Goal: Transaction & Acquisition: Download file/media

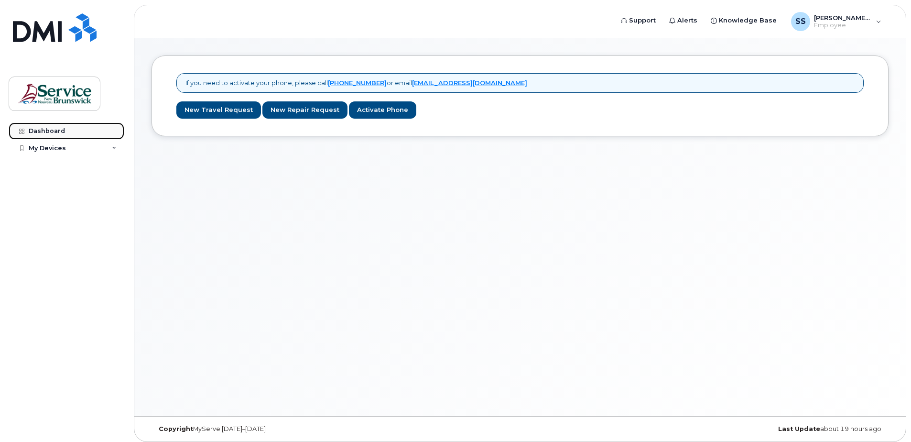
click at [45, 130] on div "Dashboard" at bounding box center [47, 131] width 36 height 8
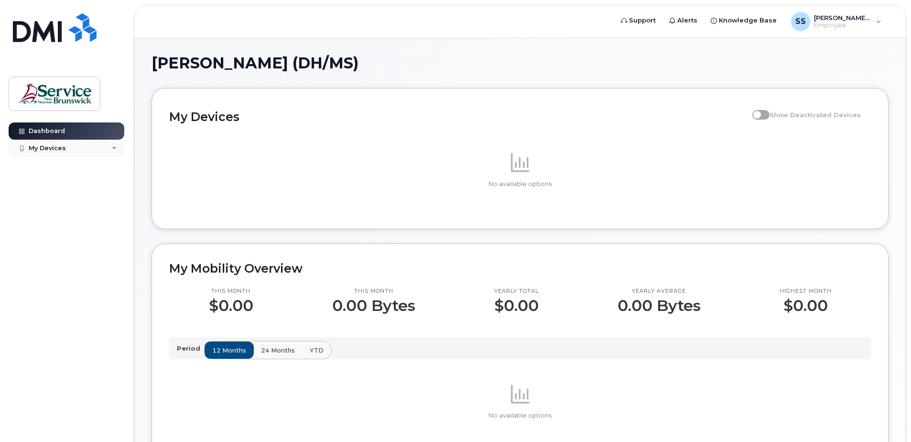
click at [41, 151] on div "My Devices" at bounding box center [47, 148] width 37 height 8
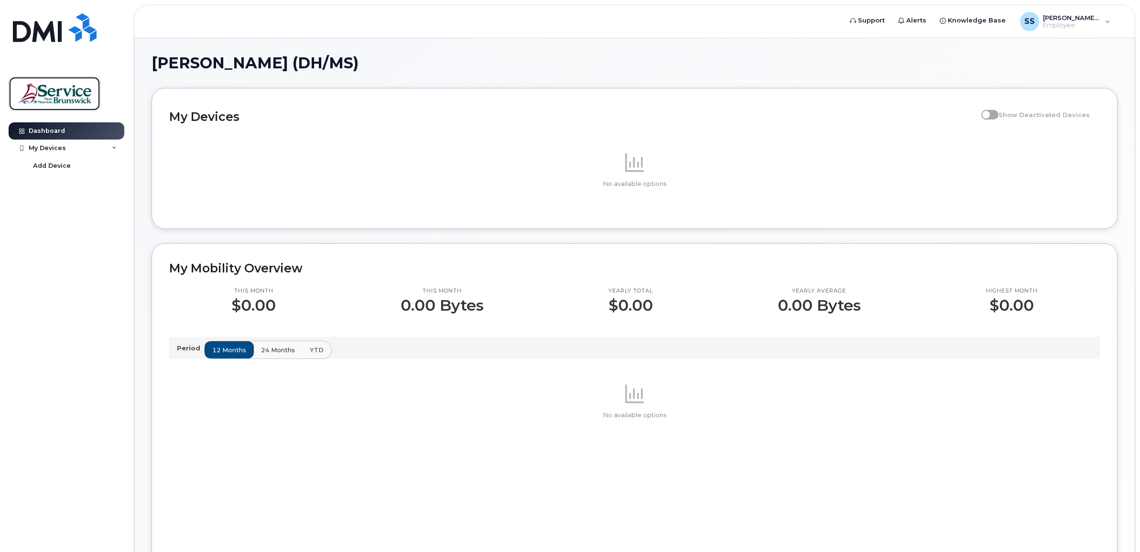
click at [57, 92] on img at bounding box center [55, 94] width 74 height 28
click at [278, 352] on span "24 months" at bounding box center [279, 350] width 34 height 9
click at [32, 149] on div "My Devices" at bounding box center [47, 148] width 37 height 8
click at [115, 151] on icon at bounding box center [114, 148] width 5 height 5
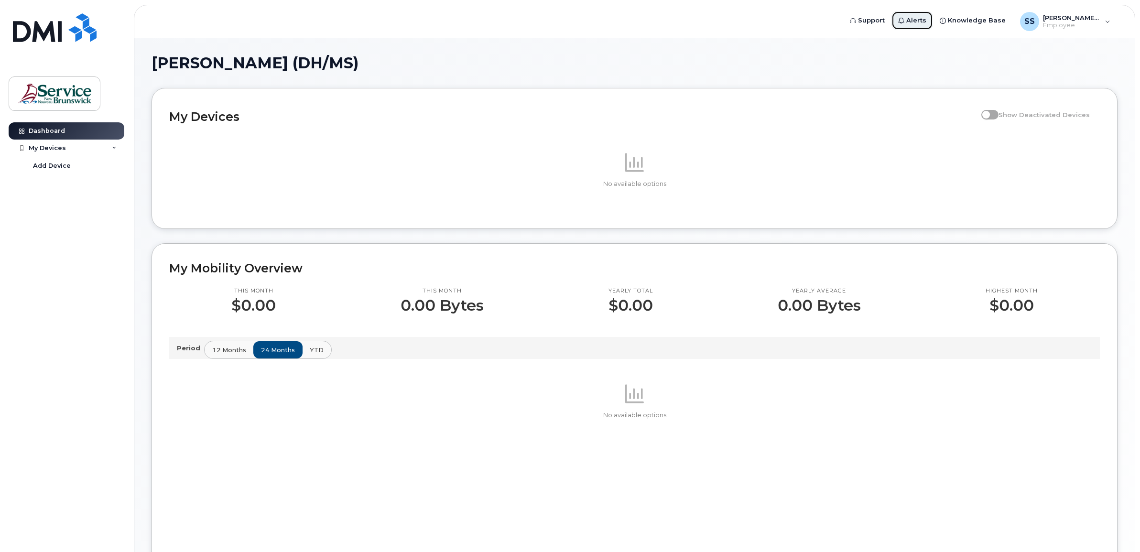
click at [923, 20] on span "Alerts" at bounding box center [916, 21] width 20 height 10
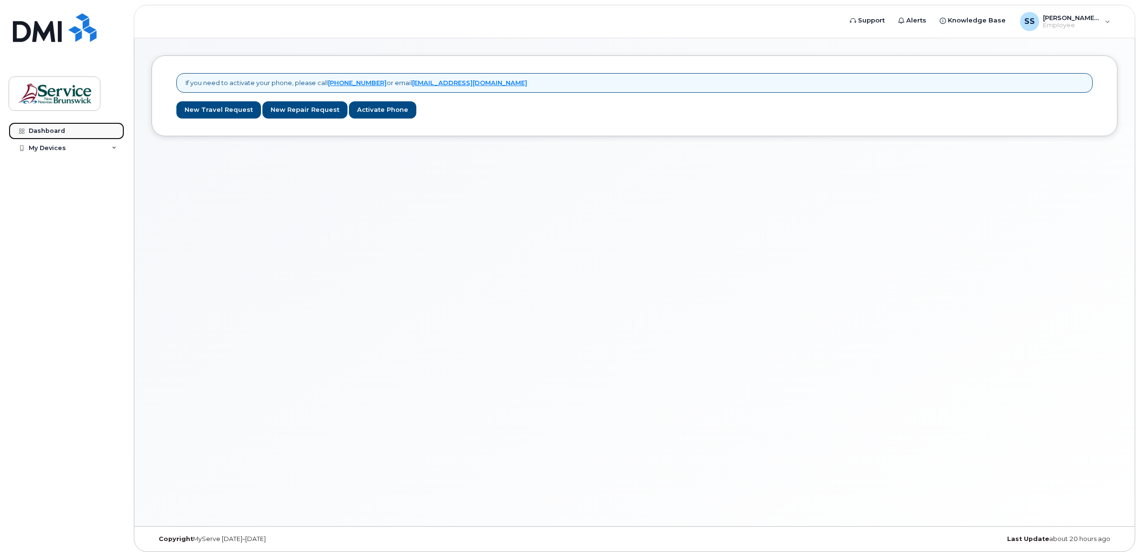
click at [55, 133] on div "Dashboard" at bounding box center [47, 131] width 36 height 8
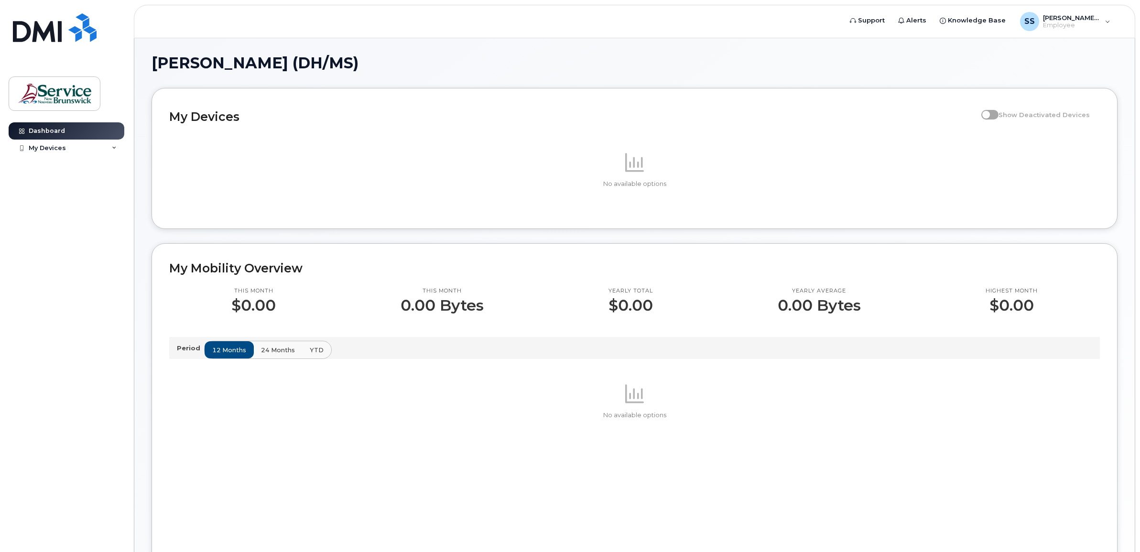
click at [637, 173] on span at bounding box center [634, 162] width 23 height 23
click at [771, 450] on div "No available options" at bounding box center [634, 489] width 931 height 215
click at [619, 409] on div "No available options" at bounding box center [634, 401] width 931 height 38
click at [966, 17] on span "Knowledge Base" at bounding box center [977, 21] width 58 height 10
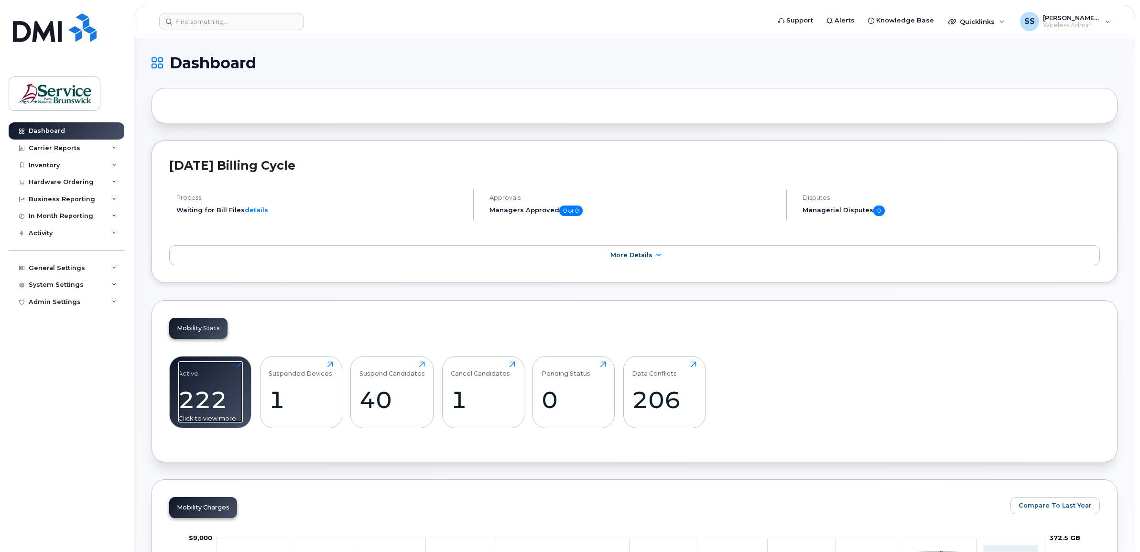
click at [194, 398] on div "222" at bounding box center [210, 400] width 65 height 28
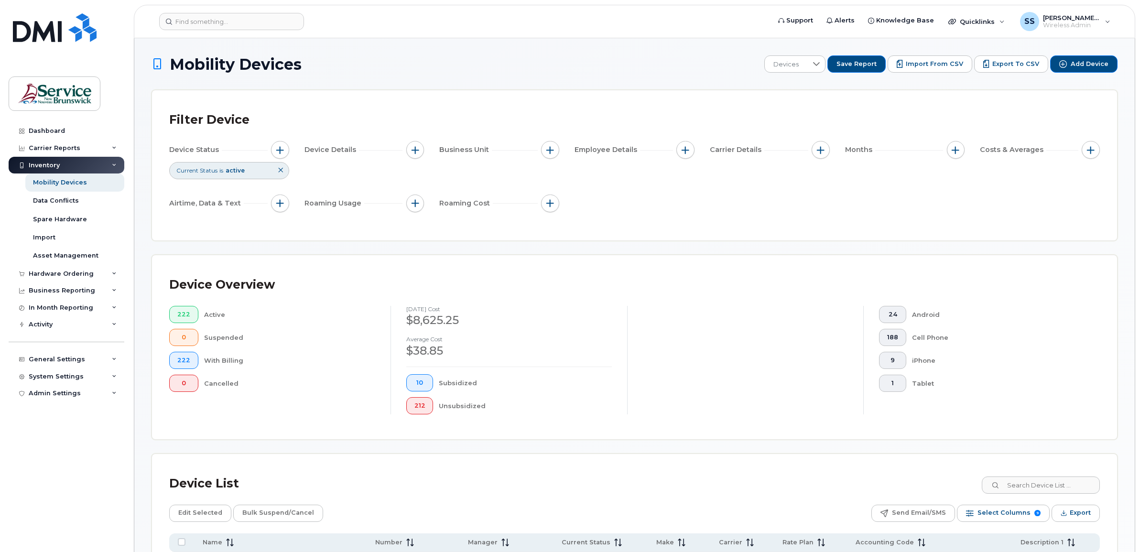
click at [216, 312] on div "Active" at bounding box center [289, 314] width 171 height 17
click at [1010, 63] on span "Export to CSV" at bounding box center [1016, 64] width 47 height 9
click at [732, 214] on div "Device Status Current Status is active Device Details Business Unit Employee De…" at bounding box center [634, 178] width 931 height 75
click at [73, 183] on div "Mobility Devices" at bounding box center [60, 182] width 54 height 9
click at [68, 202] on div "Data Conflicts" at bounding box center [56, 200] width 46 height 9
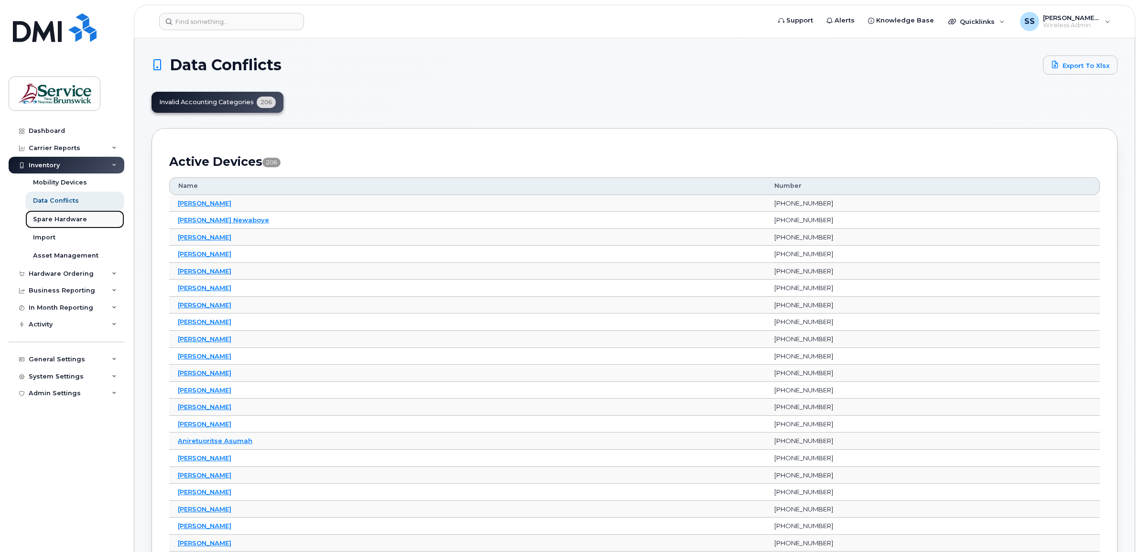
click at [68, 218] on div "Spare Hardware" at bounding box center [60, 219] width 54 height 9
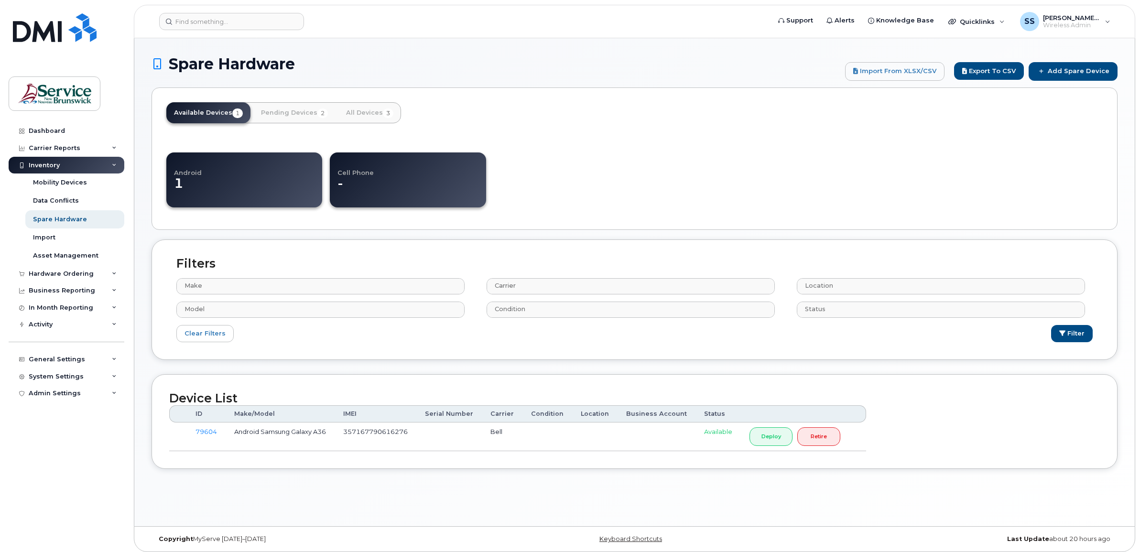
select select
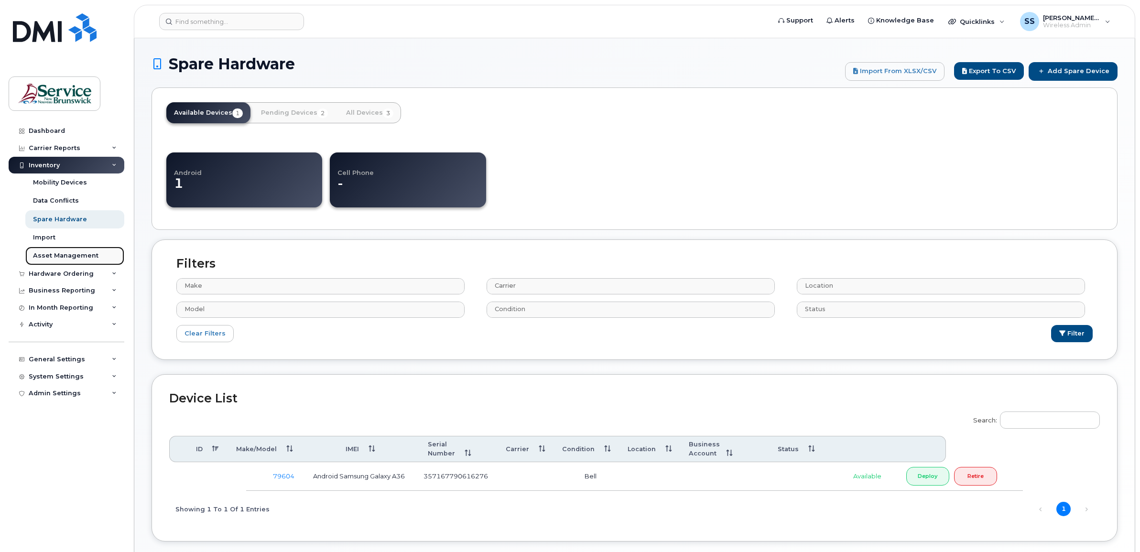
click at [68, 257] on div "Asset Management" at bounding box center [65, 255] width 65 height 9
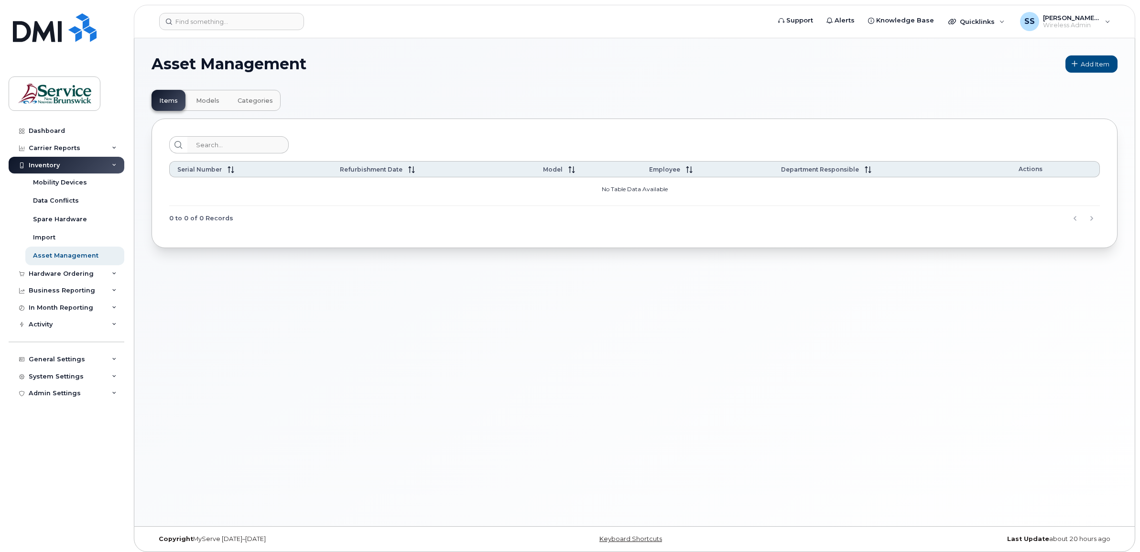
click at [84, 168] on div "Inventory" at bounding box center [67, 165] width 116 height 17
click at [114, 167] on icon at bounding box center [114, 165] width 5 height 5
click at [55, 214] on link "Spare Hardware" at bounding box center [74, 219] width 99 height 18
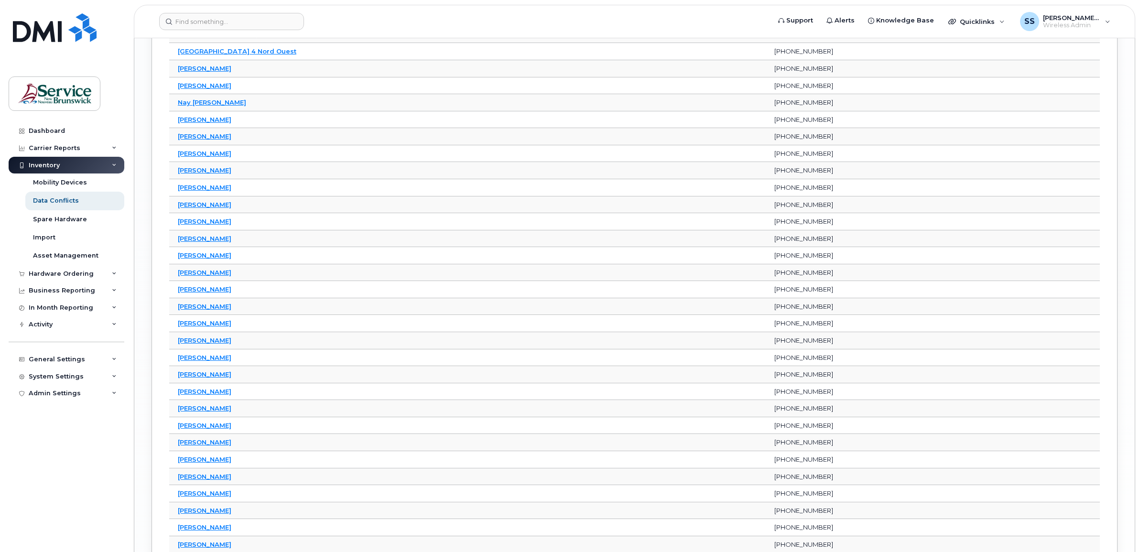
scroll to position [2869, 0]
click at [62, 144] on div "Carrier Reports" at bounding box center [55, 148] width 52 height 8
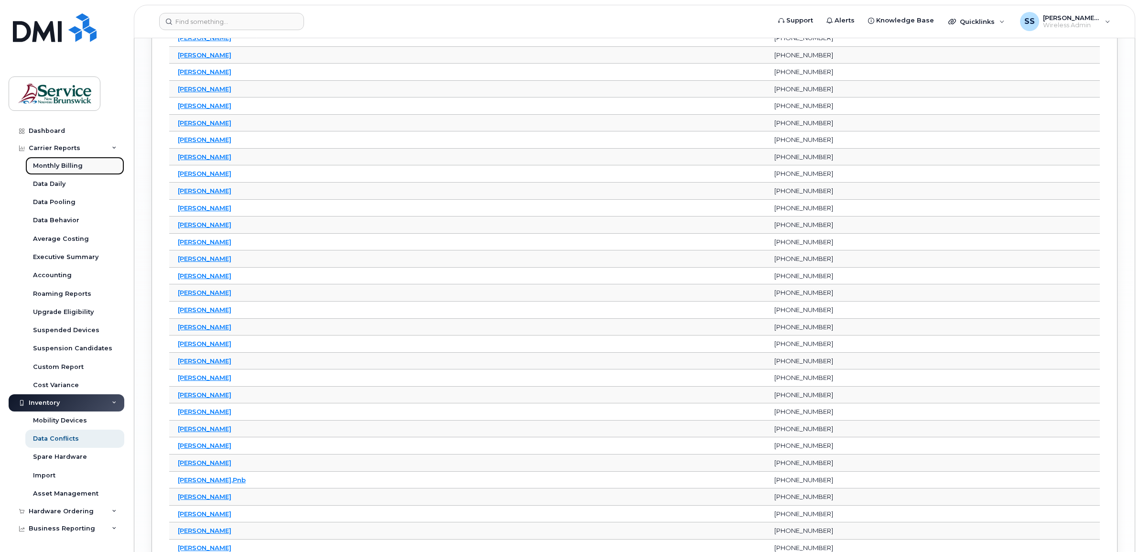
click at [66, 164] on div "Monthly Billing" at bounding box center [58, 166] width 50 height 9
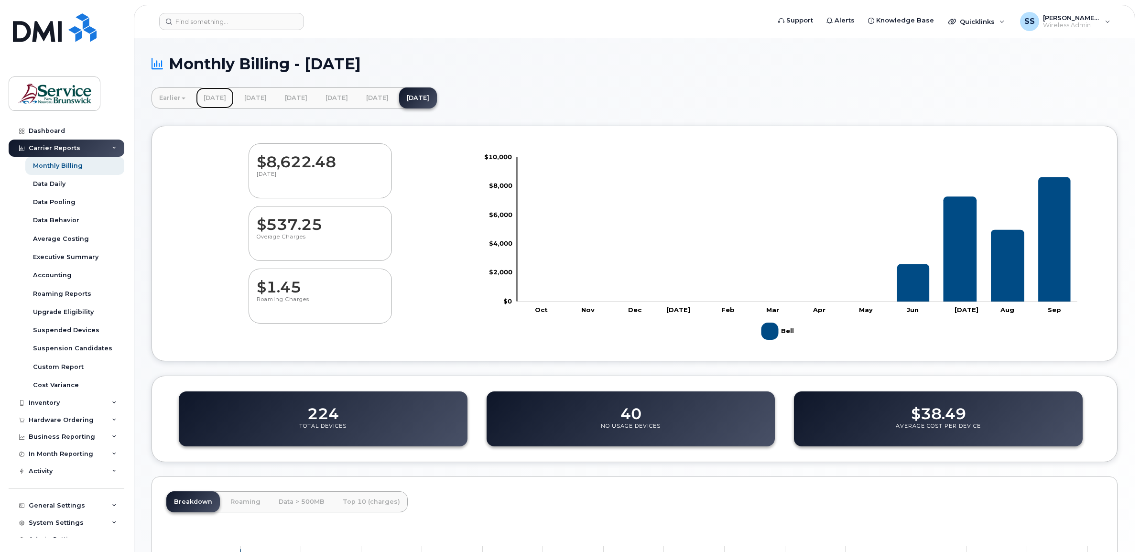
click at [216, 96] on link "[DATE]" at bounding box center [215, 97] width 38 height 21
click at [396, 95] on link "[DATE]" at bounding box center [378, 97] width 38 height 21
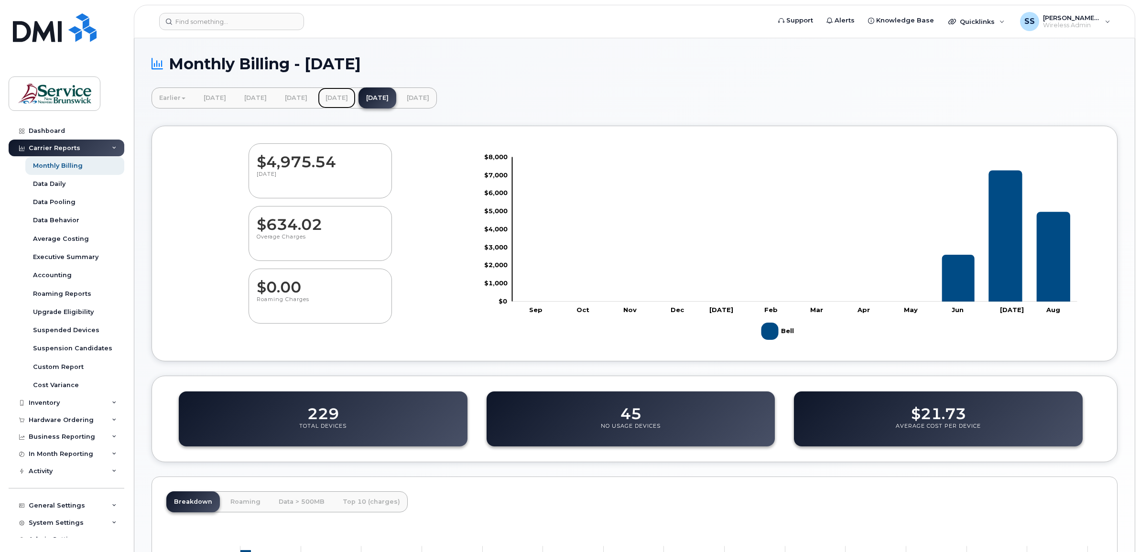
click at [356, 97] on link "[DATE]" at bounding box center [337, 97] width 38 height 21
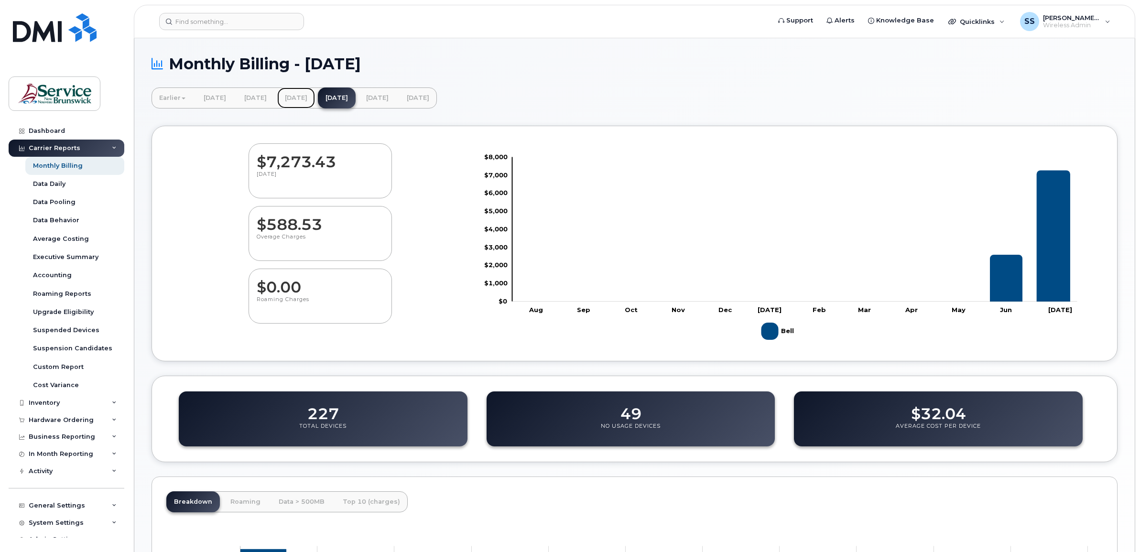
click at [315, 99] on link "June 2025" at bounding box center [296, 97] width 38 height 21
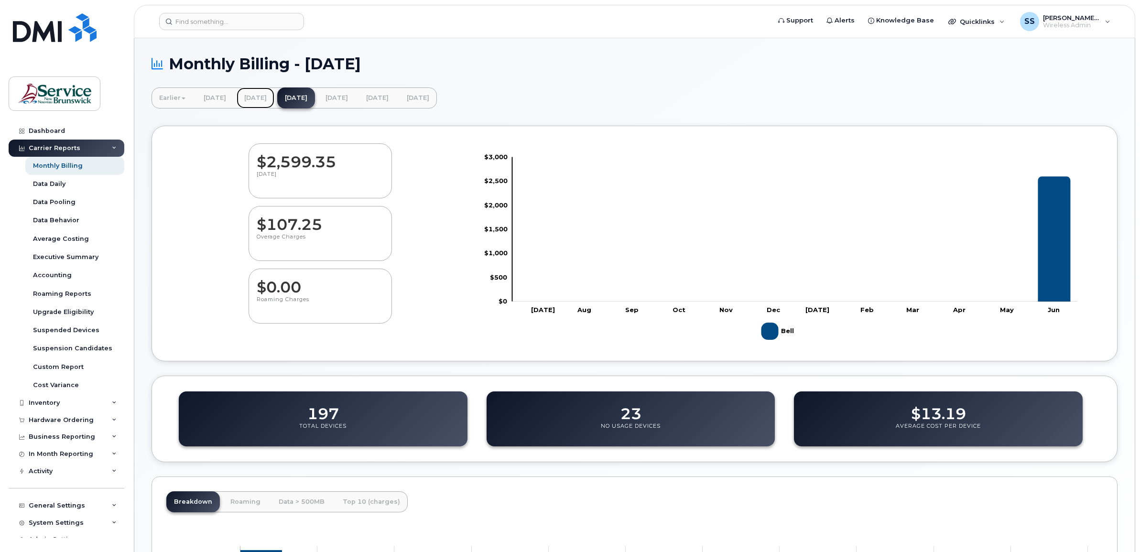
click at [274, 99] on link "[DATE]" at bounding box center [256, 97] width 38 height 21
click at [74, 163] on div "Monthly Billing" at bounding box center [58, 166] width 50 height 9
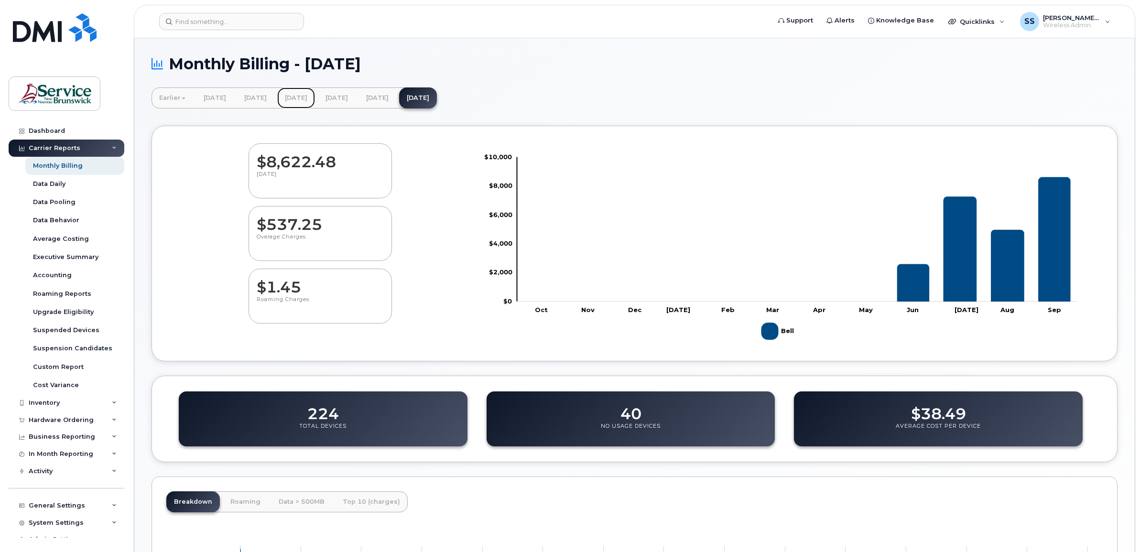
click at [315, 96] on link "[DATE]" at bounding box center [296, 97] width 38 height 21
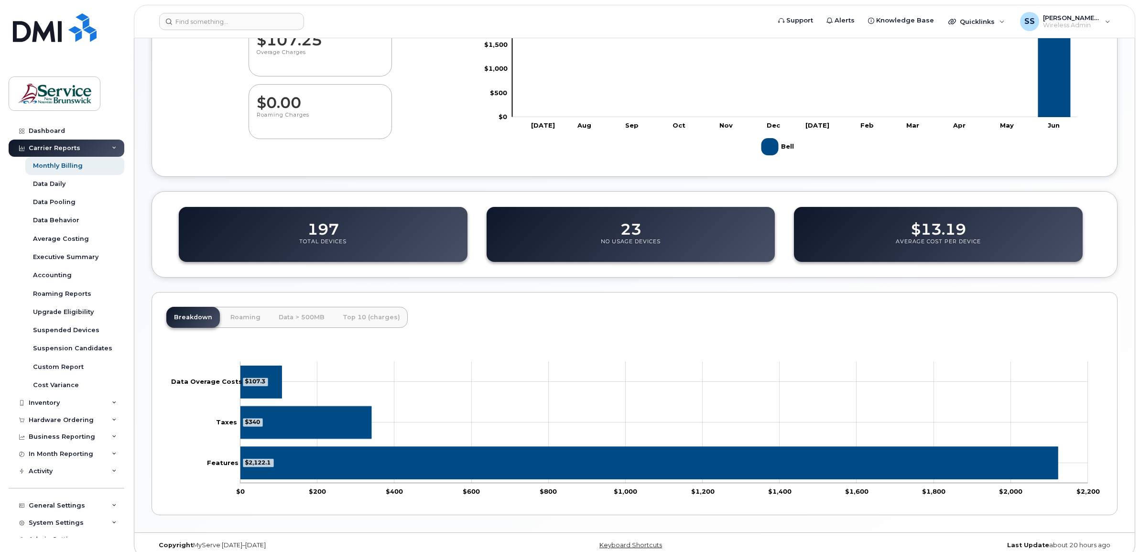
scroll to position [196, 0]
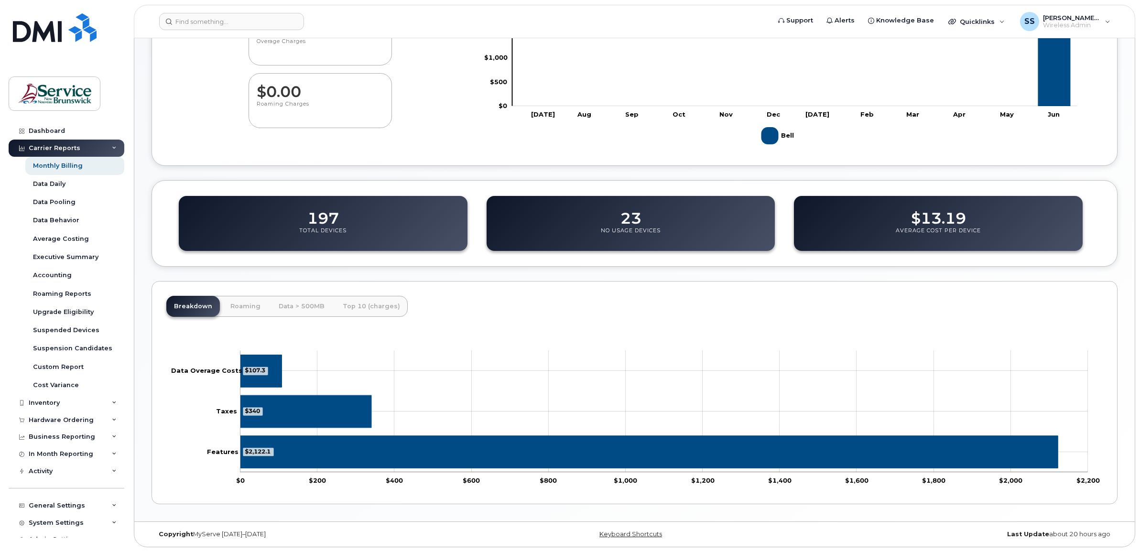
click at [258, 455] on icon "Chart" at bounding box center [258, 452] width 31 height 9
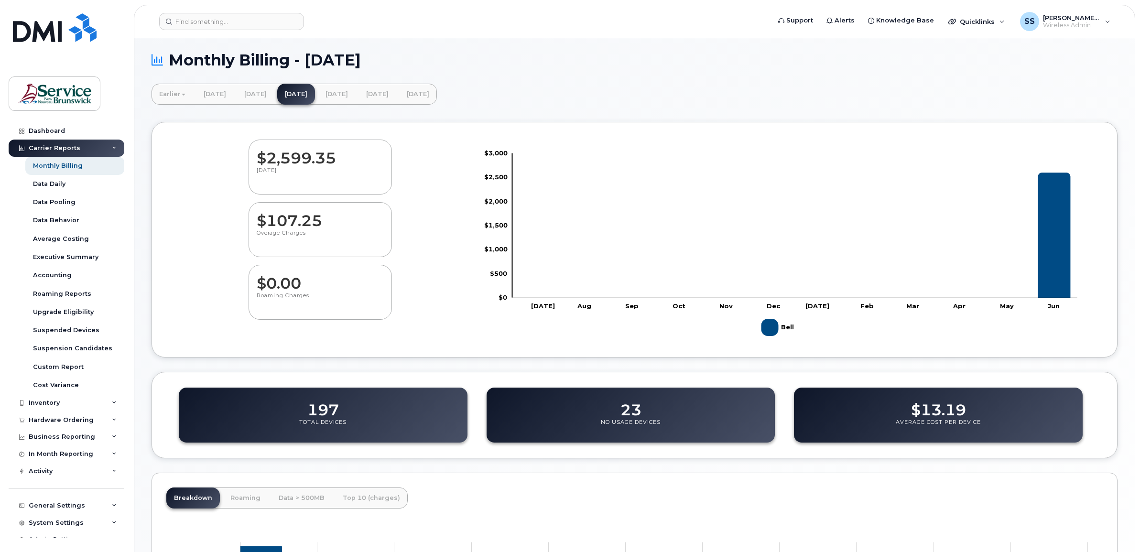
scroll to position [0, 0]
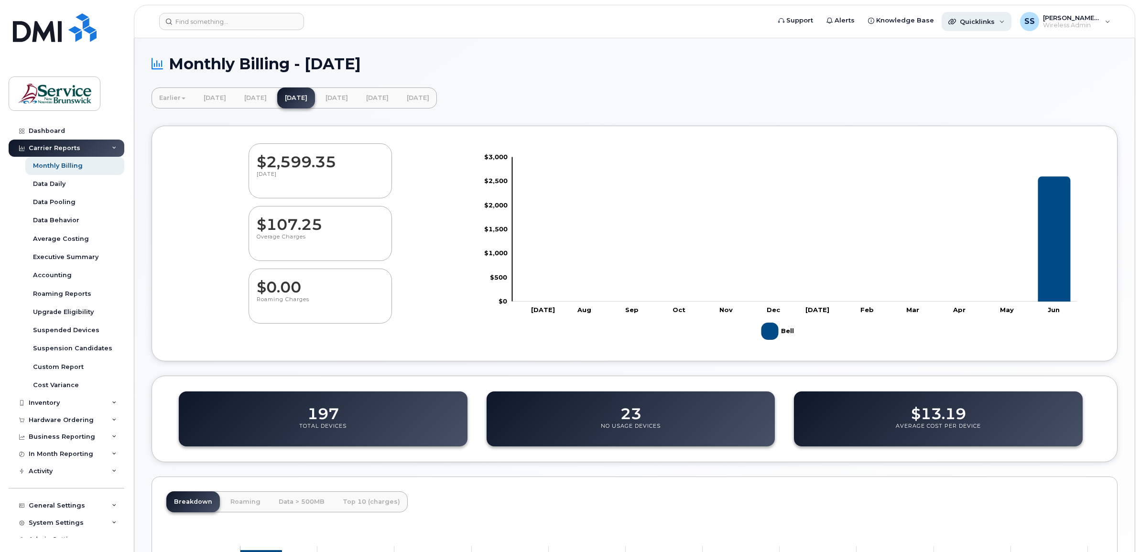
click at [985, 18] on span "Quicklinks" at bounding box center [977, 22] width 35 height 8
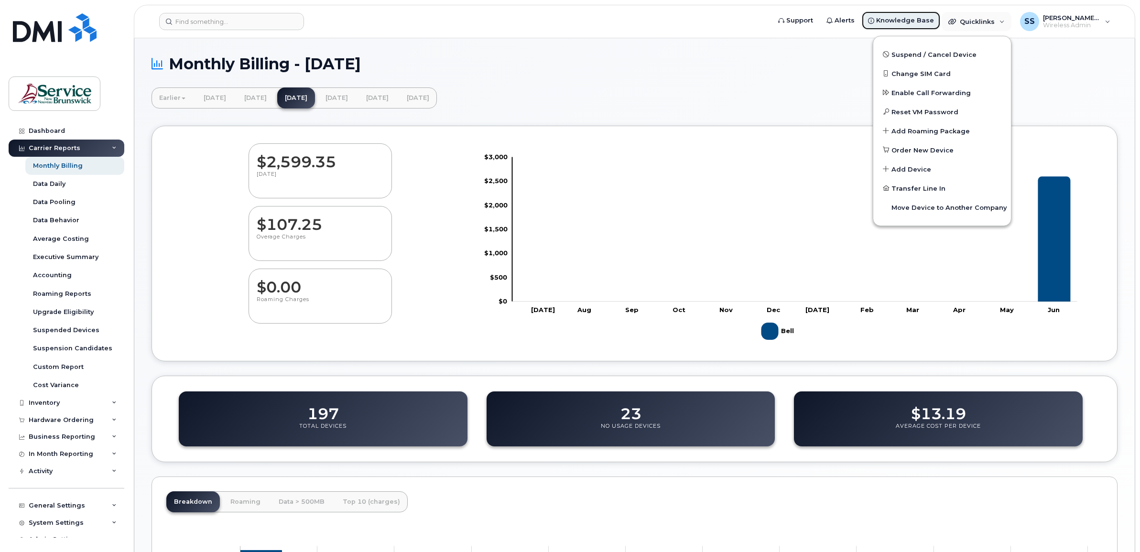
click at [908, 22] on span "Knowledge Base" at bounding box center [905, 21] width 58 height 10
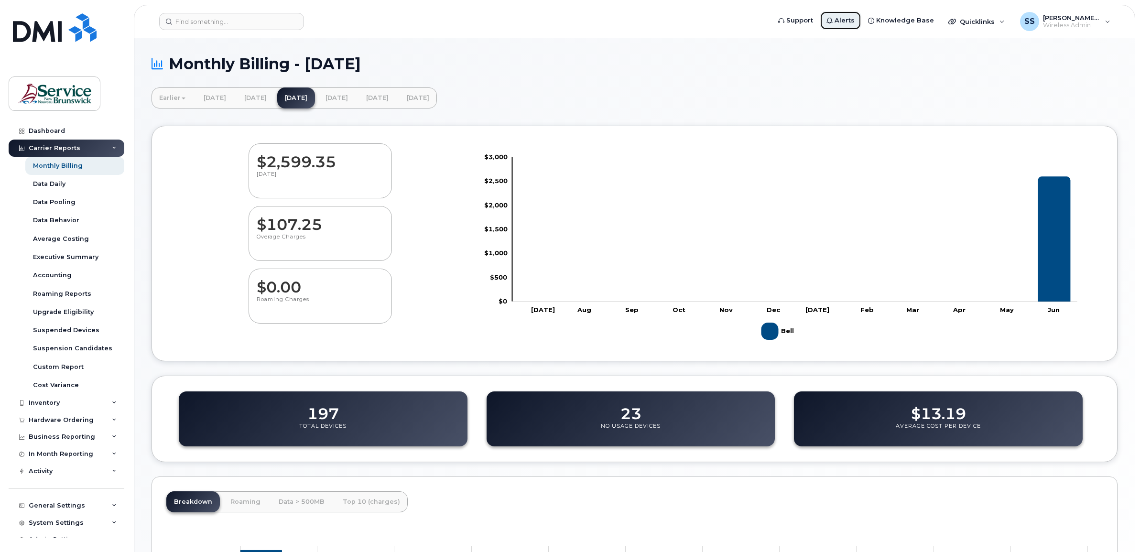
click at [855, 22] on span "Alerts" at bounding box center [845, 21] width 20 height 10
click at [361, 183] on p "June 2025" at bounding box center [320, 179] width 127 height 17
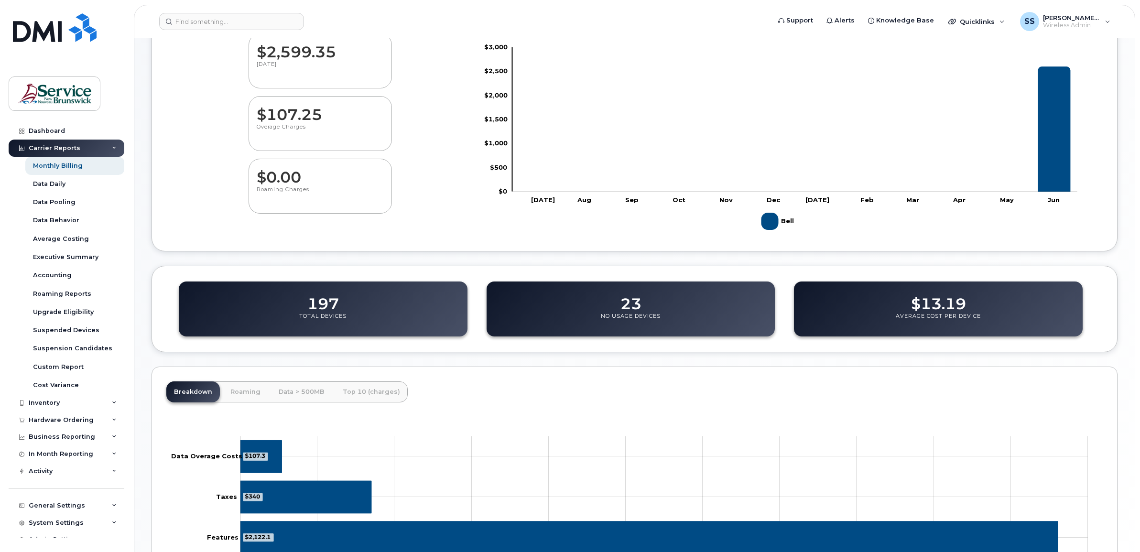
scroll to position [120, 0]
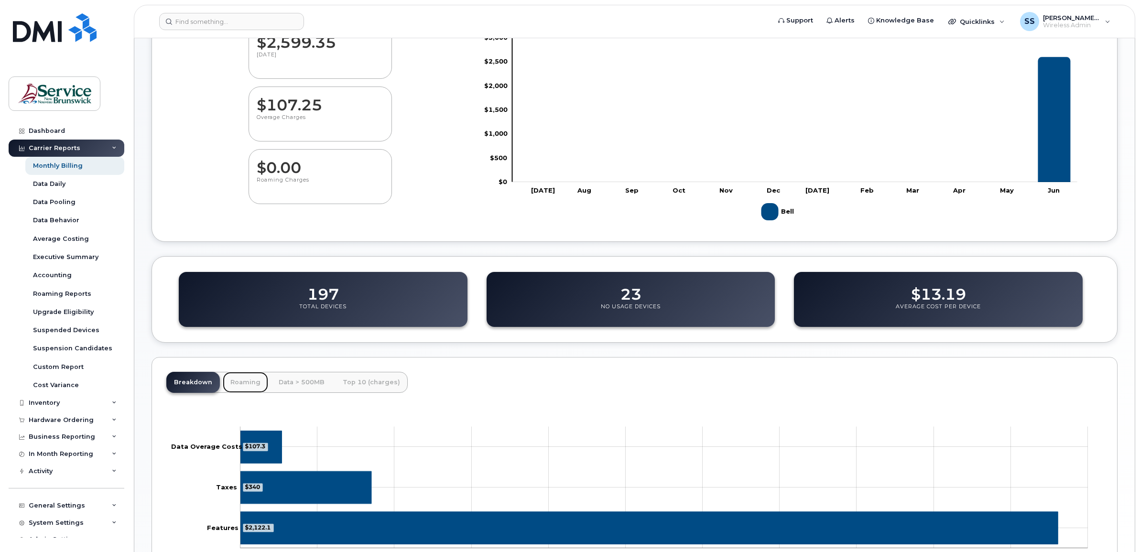
click at [242, 380] on link "Roaming" at bounding box center [245, 382] width 45 height 21
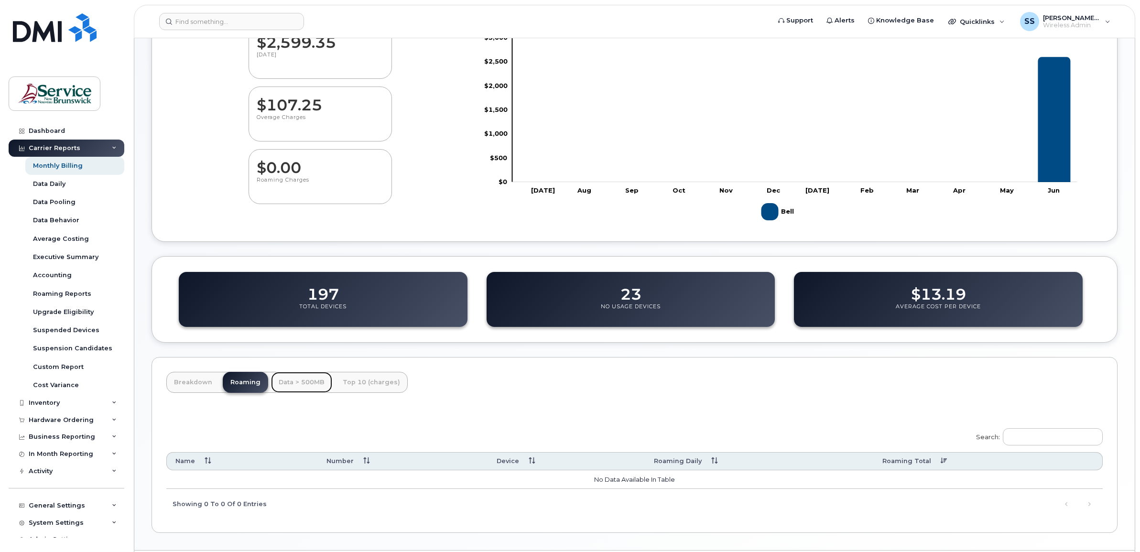
click at [308, 385] on link "Data > 500MB" at bounding box center [301, 382] width 61 height 21
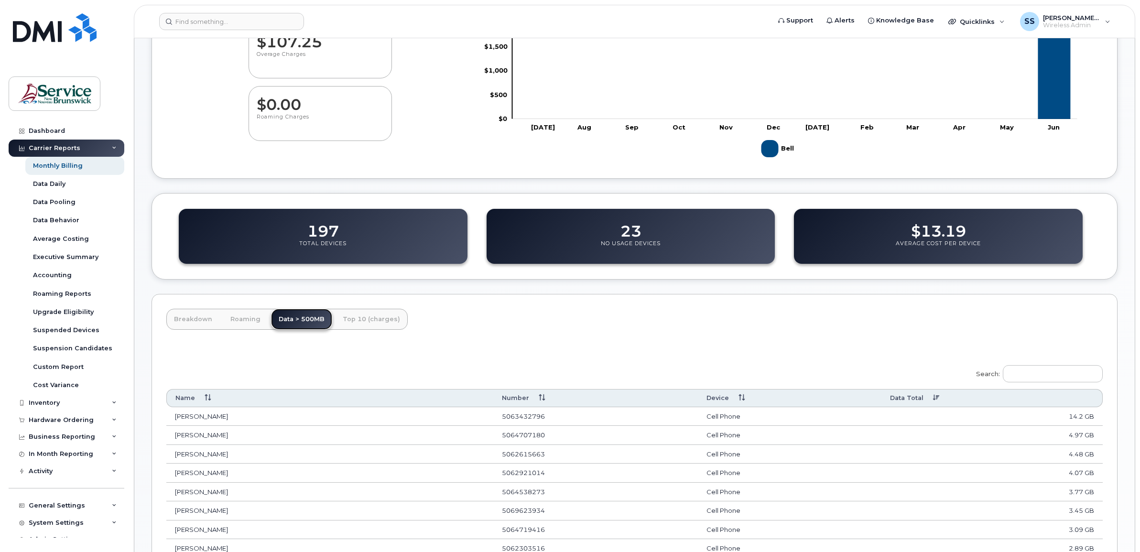
scroll to position [113, 0]
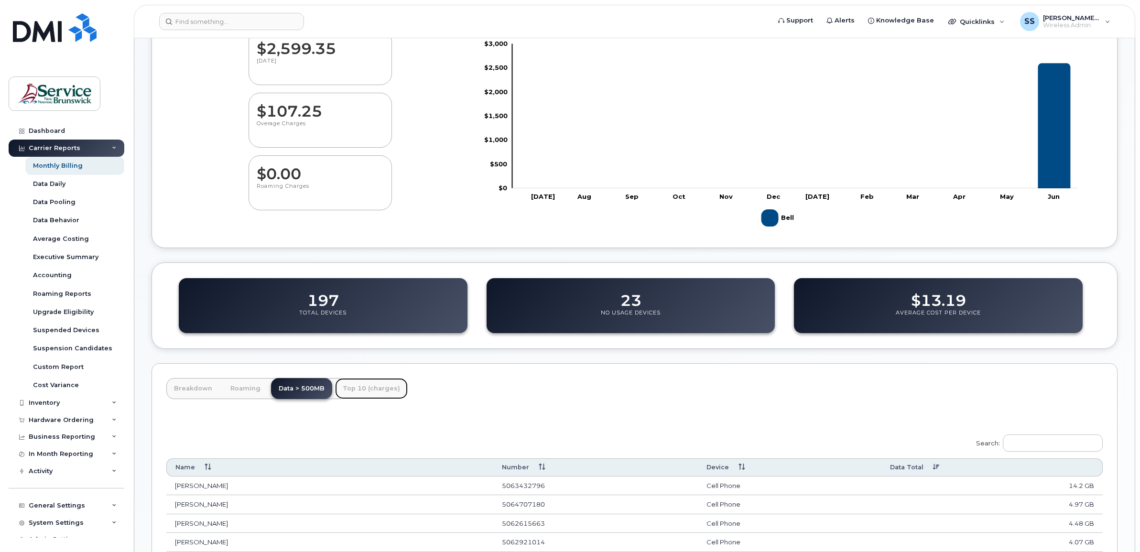
click at [378, 392] on link "Top 10 (charges)" at bounding box center [371, 388] width 73 height 21
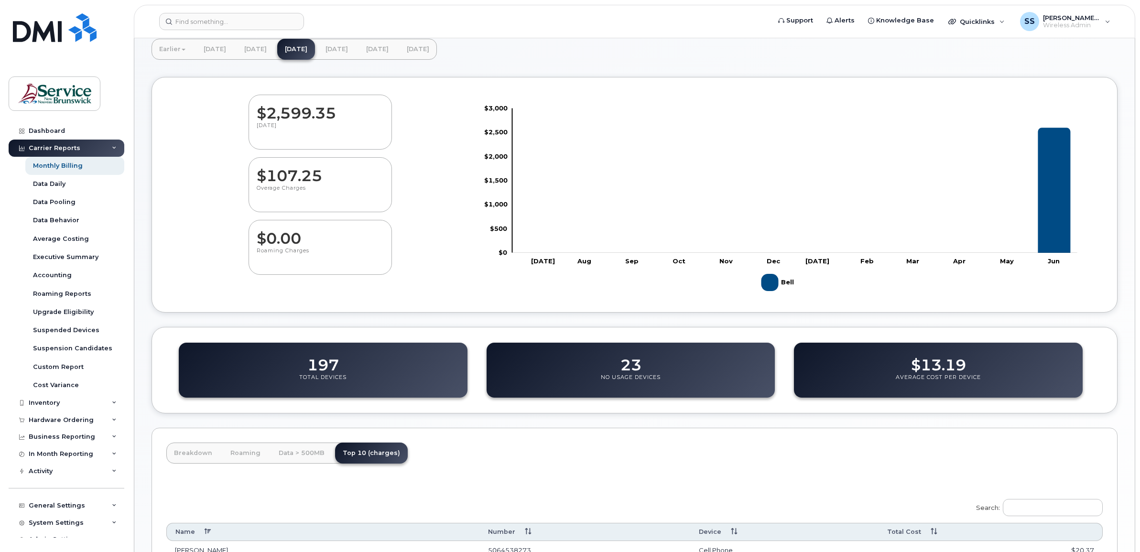
scroll to position [0, 0]
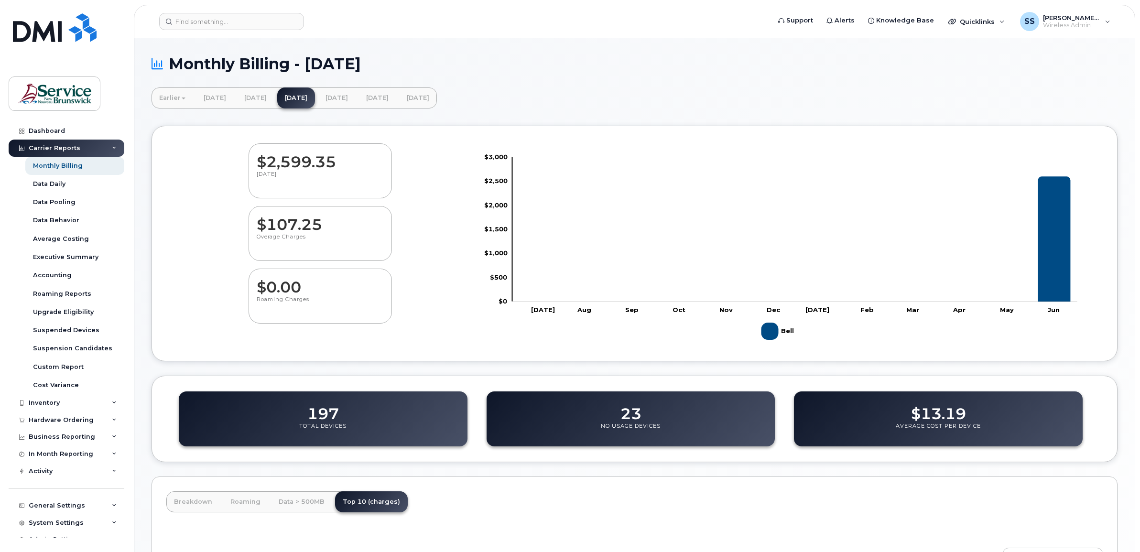
click at [305, 164] on dd "$2,599.35" at bounding box center [320, 157] width 127 height 27
click at [309, 164] on dd "$2,599.35" at bounding box center [320, 157] width 127 height 27
click at [195, 298] on div "$0.00 Roaming Charges" at bounding box center [320, 296] width 303 height 55
click at [51, 166] on div "Monthly Billing" at bounding box center [58, 166] width 50 height 9
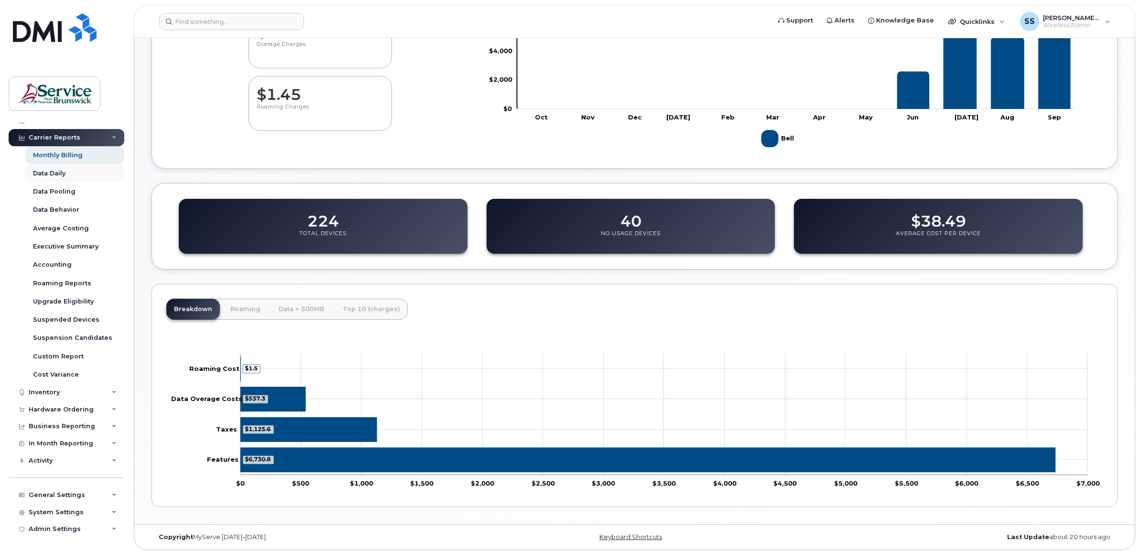
scroll to position [196, 0]
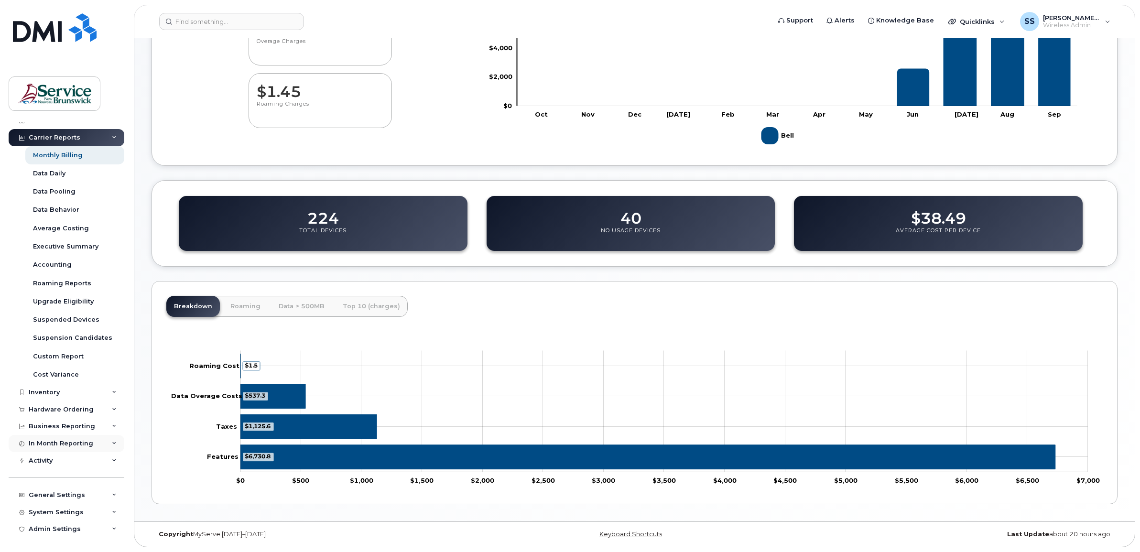
click at [113, 443] on icon at bounding box center [114, 443] width 5 height 5
click at [112, 427] on icon at bounding box center [114, 424] width 5 height 5
click at [112, 410] on icon at bounding box center [114, 407] width 5 height 5
click at [112, 393] on icon at bounding box center [114, 390] width 5 height 5
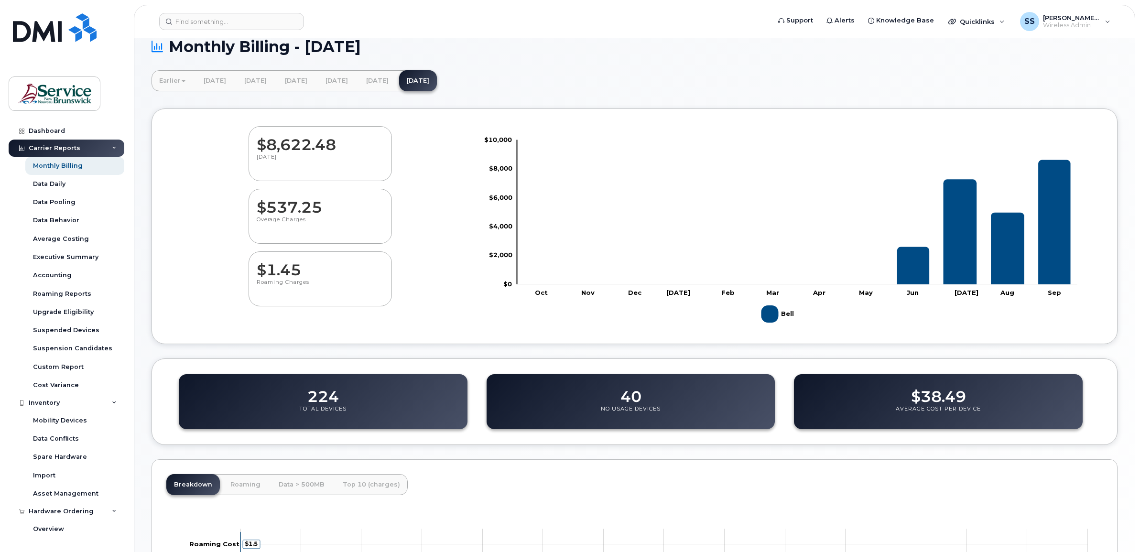
scroll to position [0, 0]
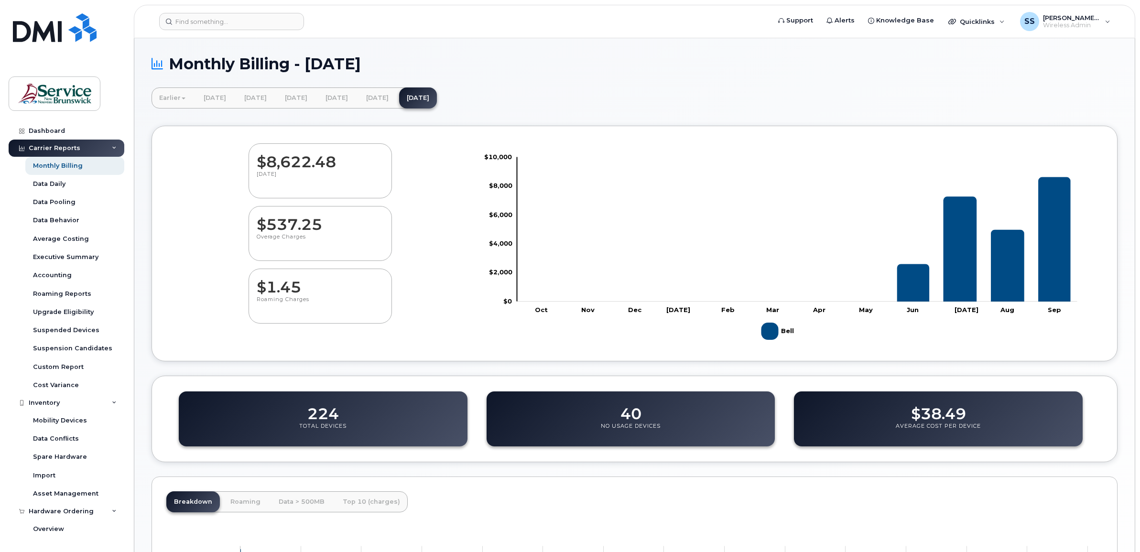
click at [112, 147] on icon at bounding box center [114, 148] width 5 height 5
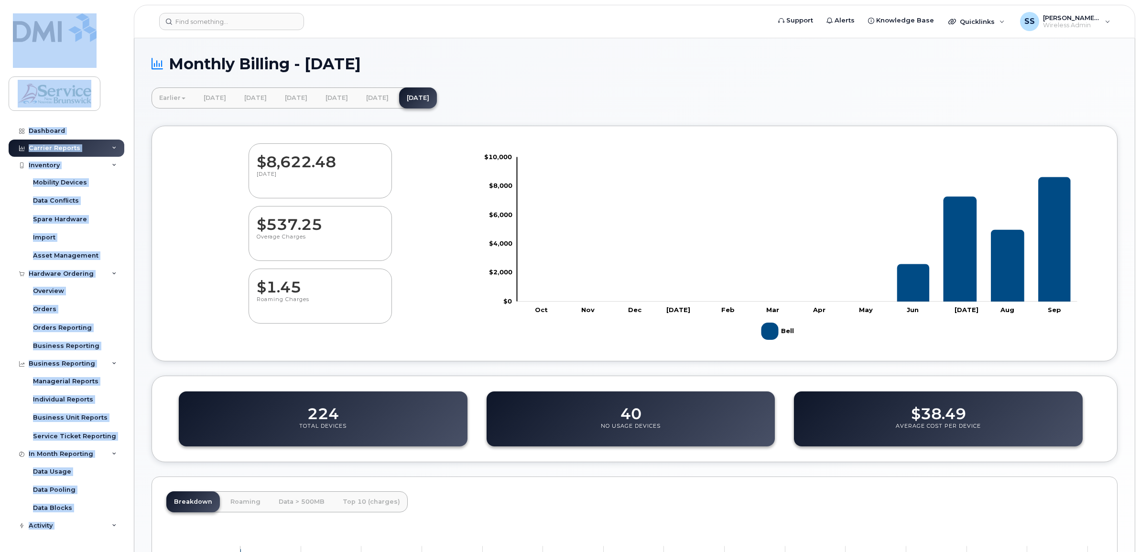
drag, startPoint x: 20, startPoint y: 11, endPoint x: -446, endPoint y: 24, distance: 465.9
click at [0, 24] on html "Support Alerts Knowledge Base Quicklinks Suspend / Cancel Device Change SIM Car…" at bounding box center [570, 374] width 1140 height 748
click at [118, 190] on link "Mobility Devices" at bounding box center [74, 183] width 99 height 18
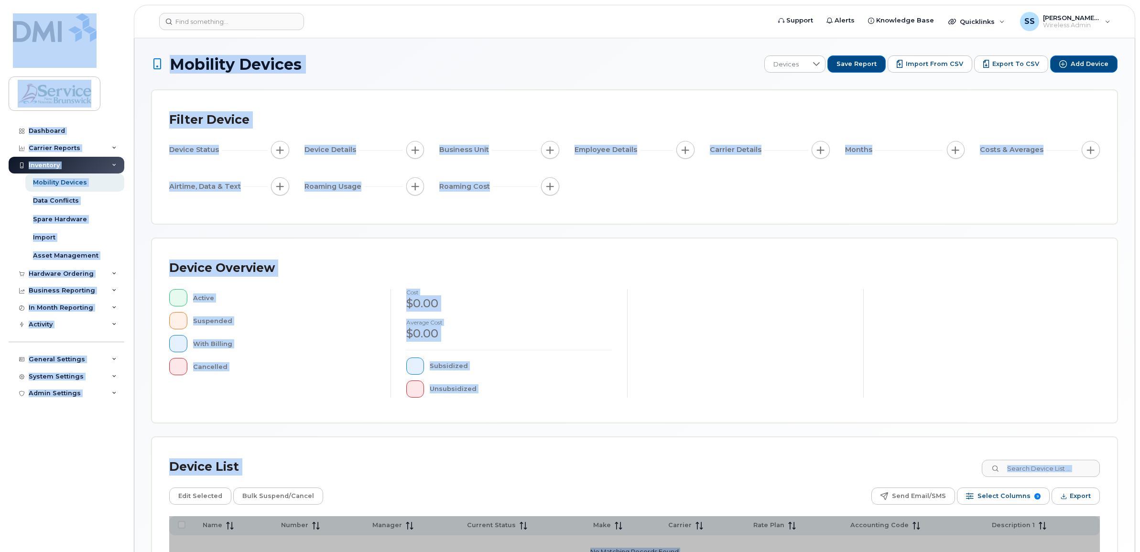
click at [37, 161] on div "Inventory" at bounding box center [67, 165] width 116 height 17
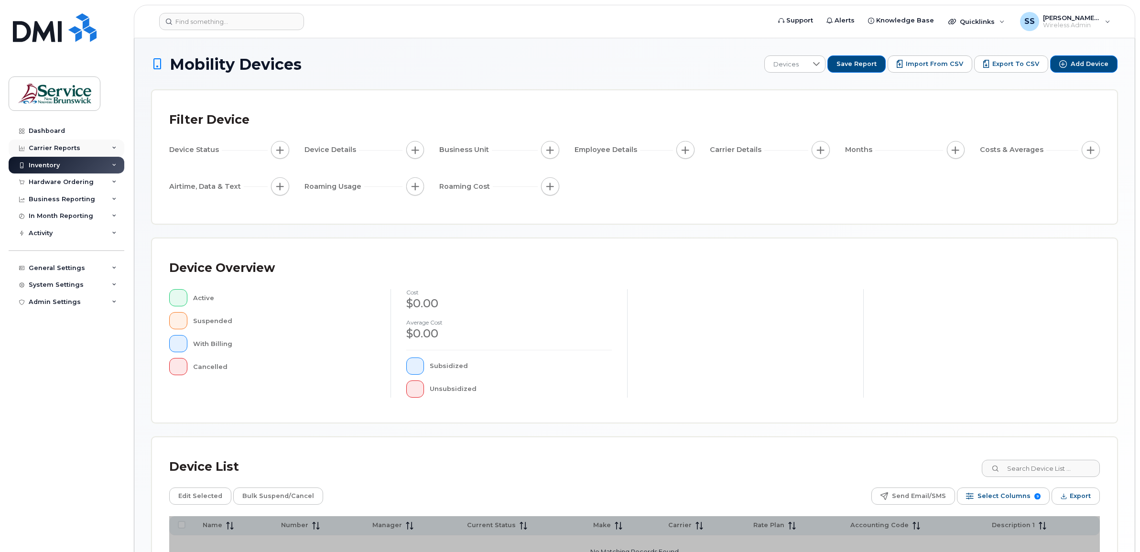
click at [45, 149] on div "Carrier Reports" at bounding box center [55, 148] width 52 height 8
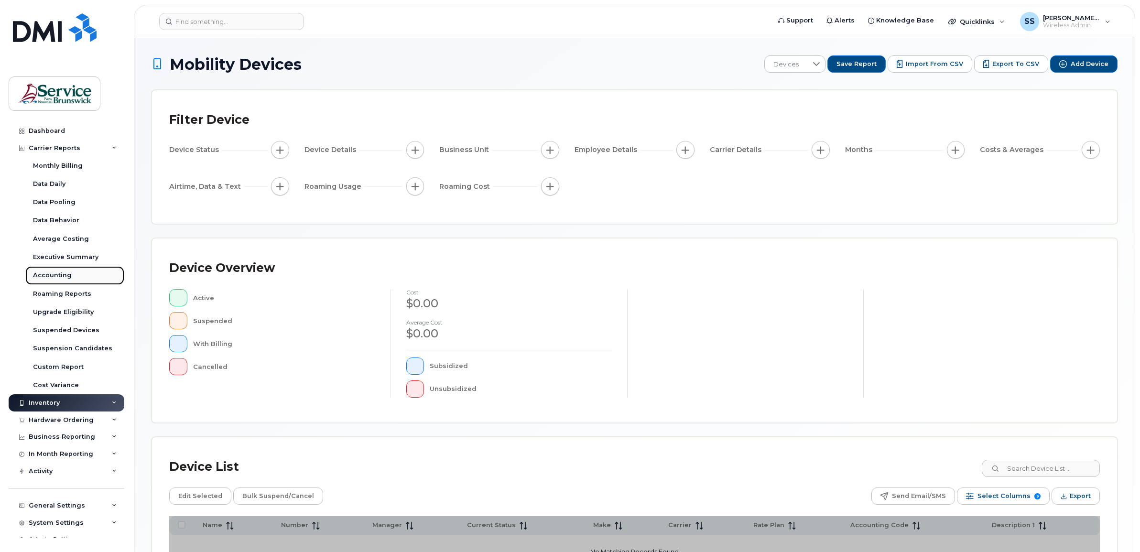
click at [58, 275] on div "Accounting" at bounding box center [52, 275] width 39 height 9
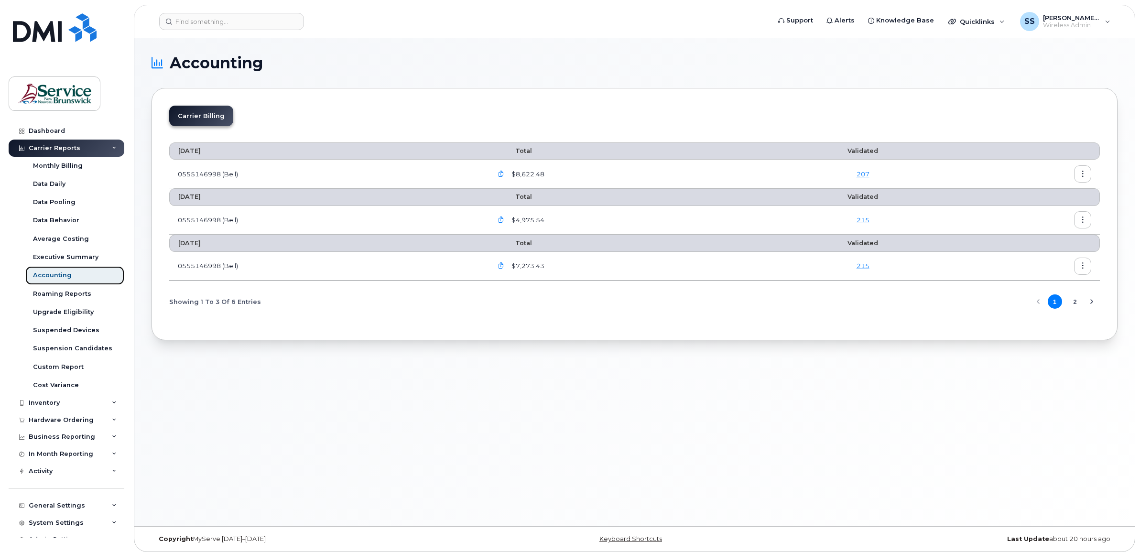
click at [46, 272] on div "Accounting" at bounding box center [52, 275] width 39 height 9
click at [504, 267] on icon "button" at bounding box center [501, 266] width 6 height 6
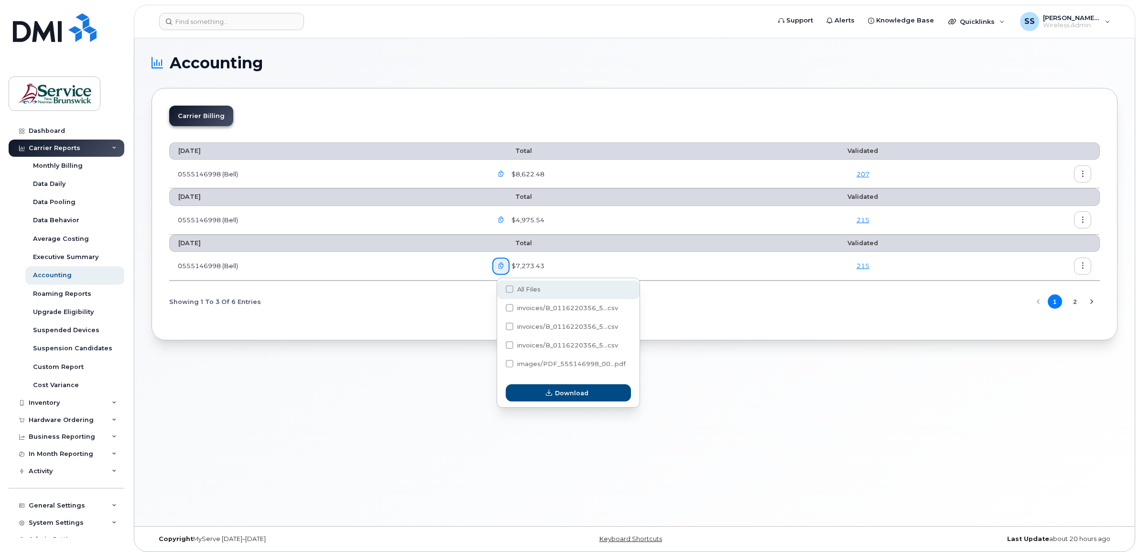
click at [522, 288] on span "All Files" at bounding box center [528, 289] width 23 height 7
click at [499, 288] on input "All Files" at bounding box center [496, 289] width 5 height 5
checkbox input "true"
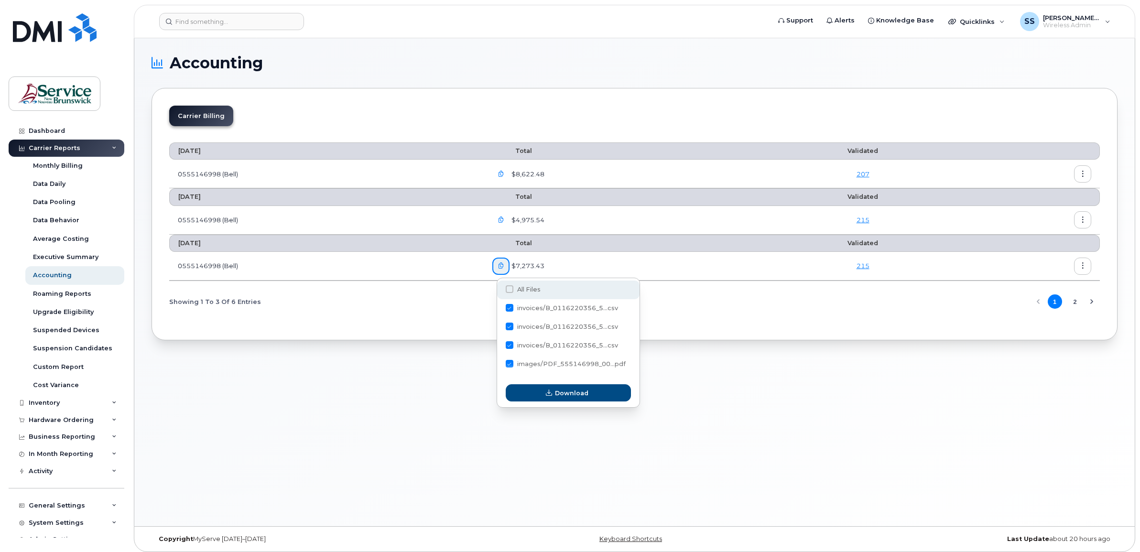
checkbox input "true"
click at [564, 391] on span "Download" at bounding box center [571, 393] width 33 height 9
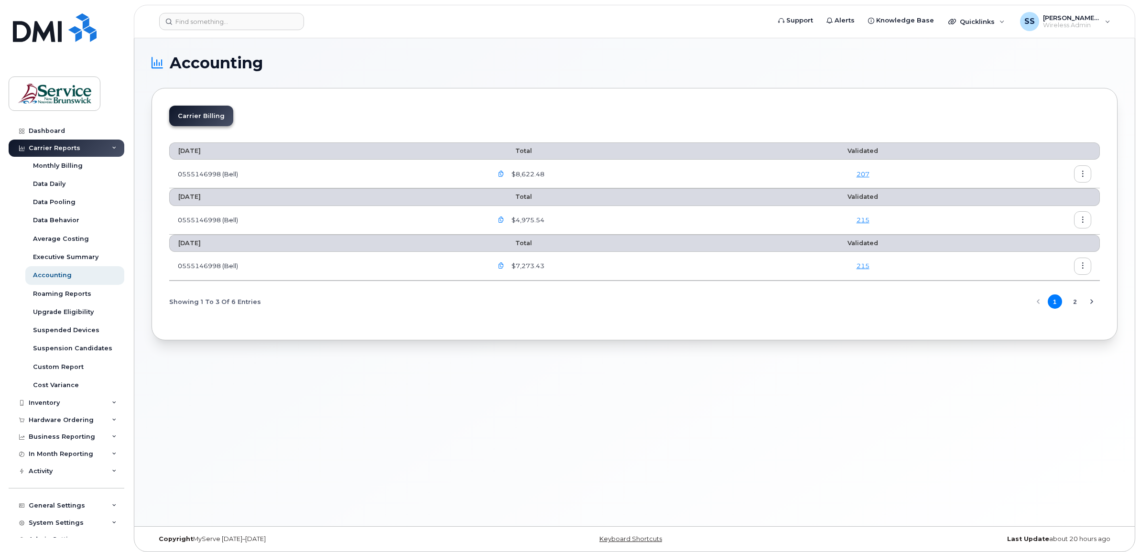
click at [360, 319] on div "September 2025 Total Validated 0555146998 (Bell) $8,622.48 207 August 2025 Tota…" at bounding box center [634, 228] width 931 height 188
click at [1074, 305] on button "2" at bounding box center [1075, 302] width 14 height 14
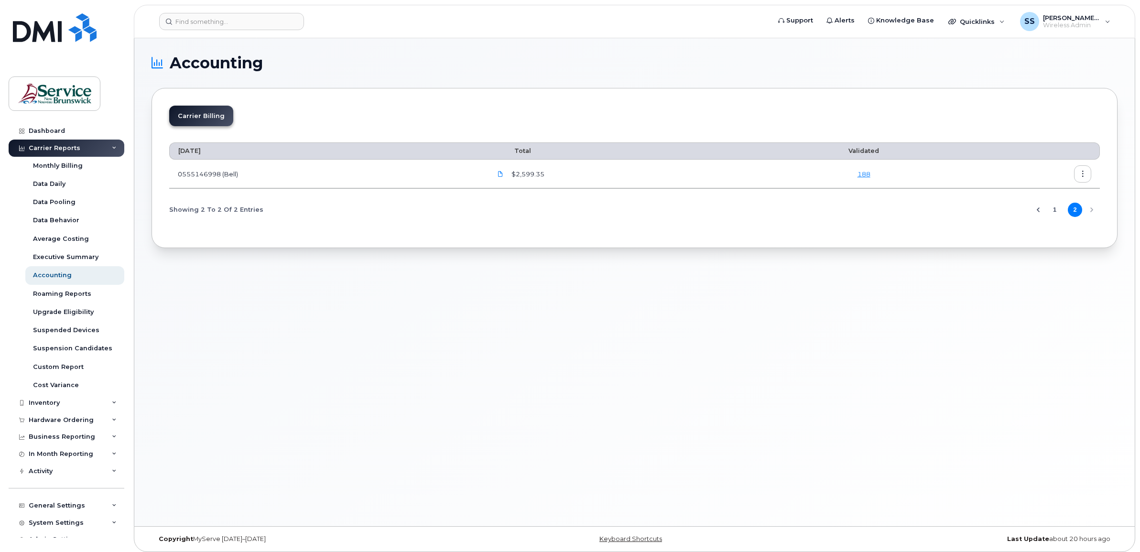
click at [1038, 213] on icon "Previous Page" at bounding box center [1039, 210] width 8 height 8
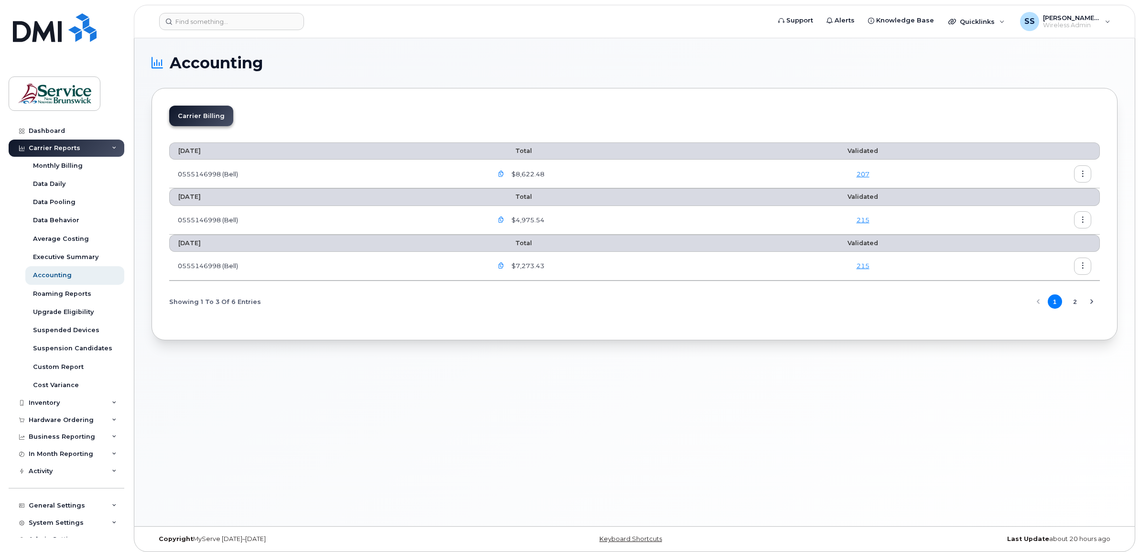
click at [502, 219] on icon "button" at bounding box center [501, 220] width 6 height 6
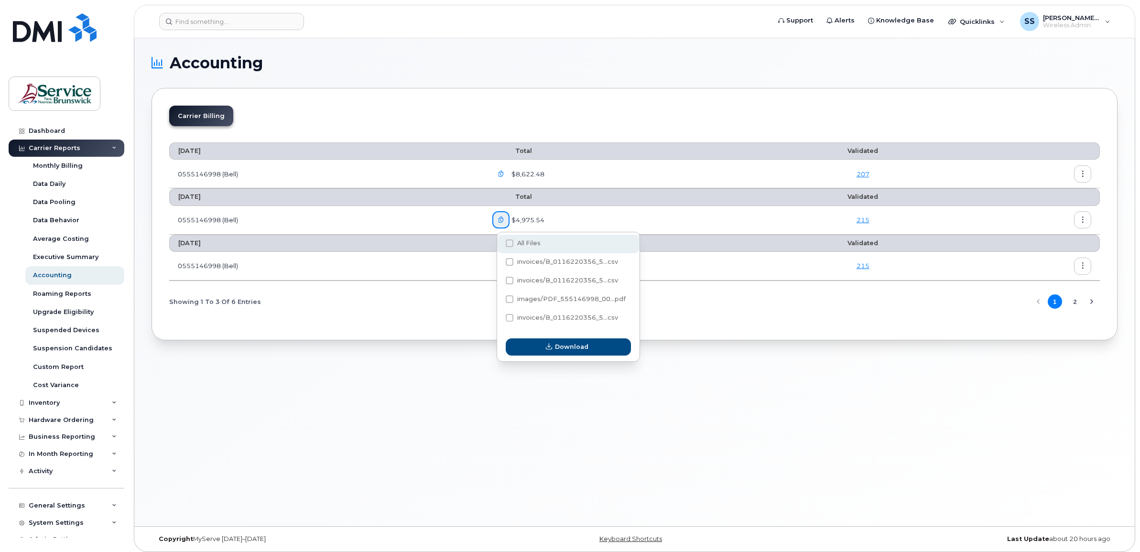
click at [518, 241] on span "All Files" at bounding box center [528, 243] width 23 height 7
click at [499, 241] on input "All Files" at bounding box center [496, 243] width 5 height 5
checkbox input "true"
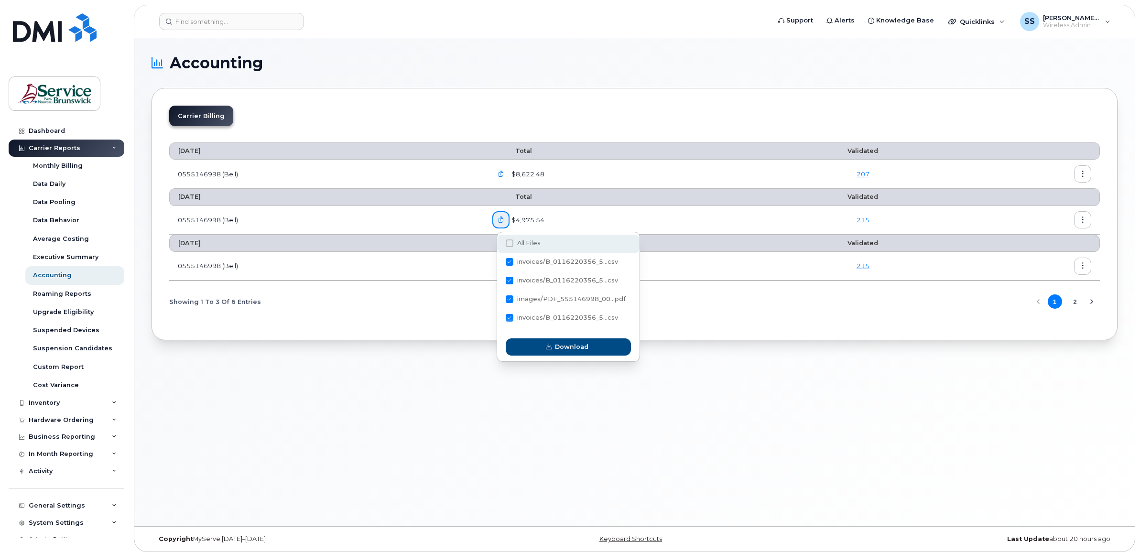
checkbox input "true"
click at [555, 351] on span "Download" at bounding box center [571, 346] width 33 height 9
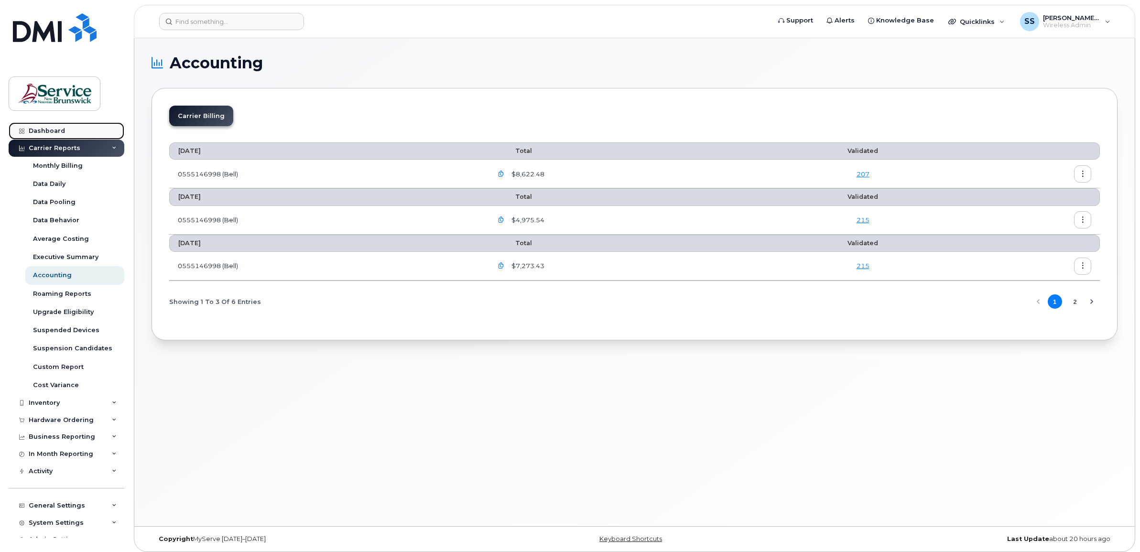
click at [39, 130] on div "Dashboard" at bounding box center [47, 131] width 36 height 8
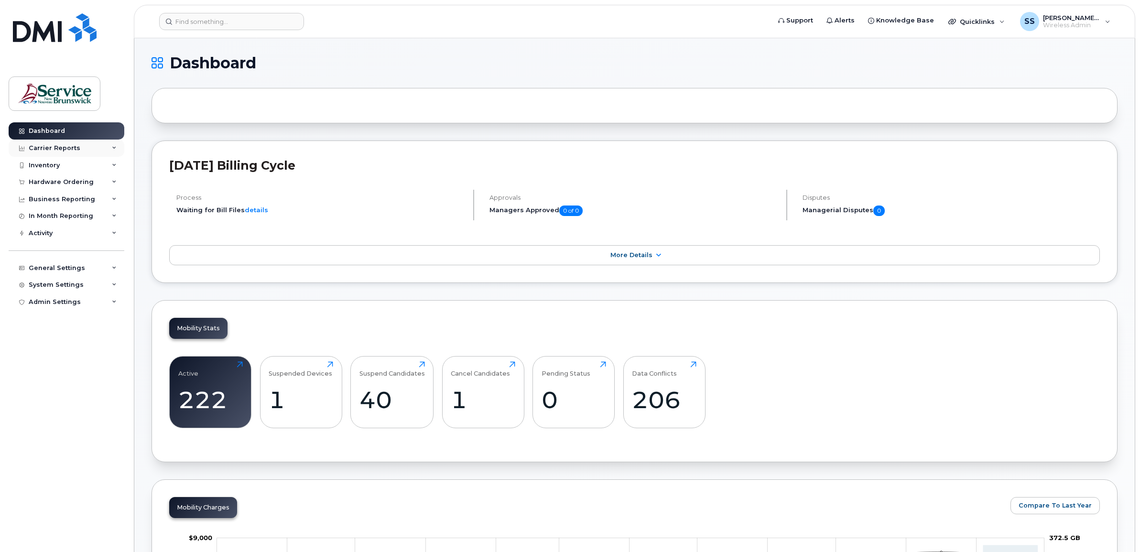
click at [59, 146] on div "Carrier Reports" at bounding box center [55, 148] width 52 height 8
click at [45, 149] on div "Carrier Reports" at bounding box center [55, 148] width 52 height 8
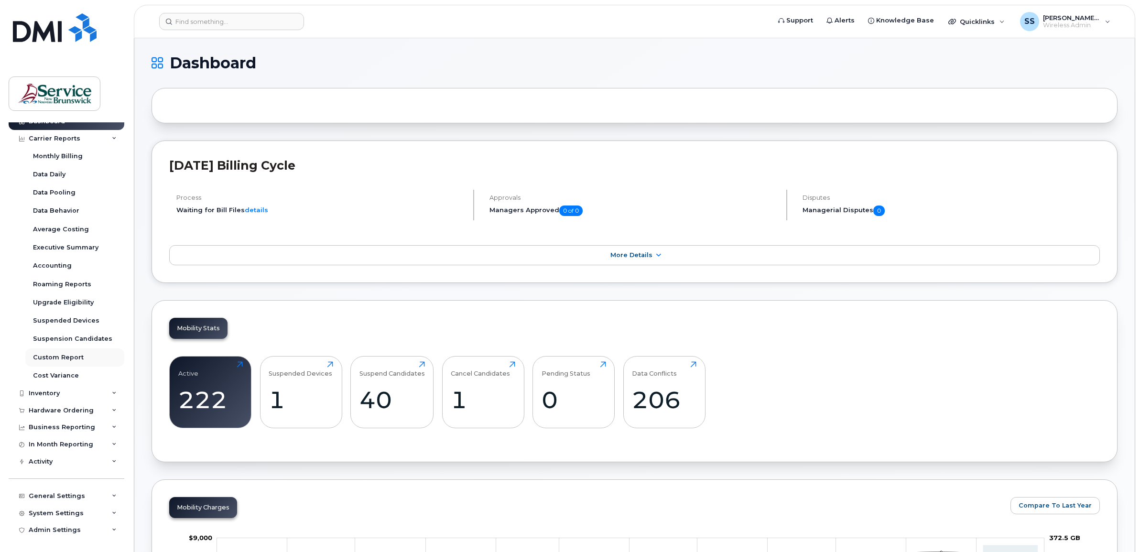
scroll to position [12, 0]
click at [61, 131] on div "Carrier Reports" at bounding box center [67, 137] width 116 height 17
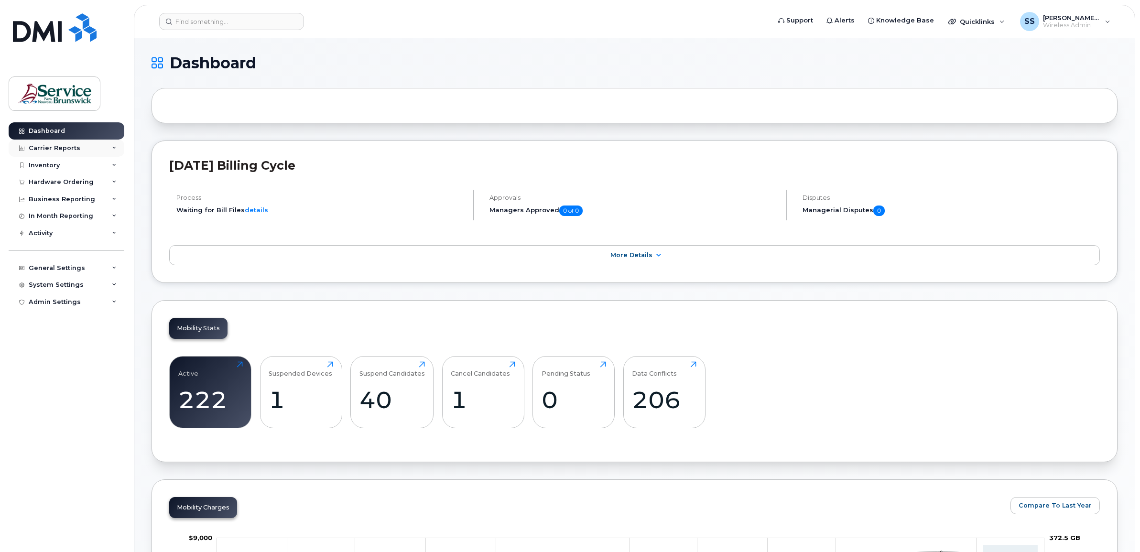
scroll to position [0, 0]
click at [61, 131] on div "Dashboard" at bounding box center [47, 131] width 36 height 8
click at [61, 149] on div "Carrier Reports" at bounding box center [55, 148] width 52 height 8
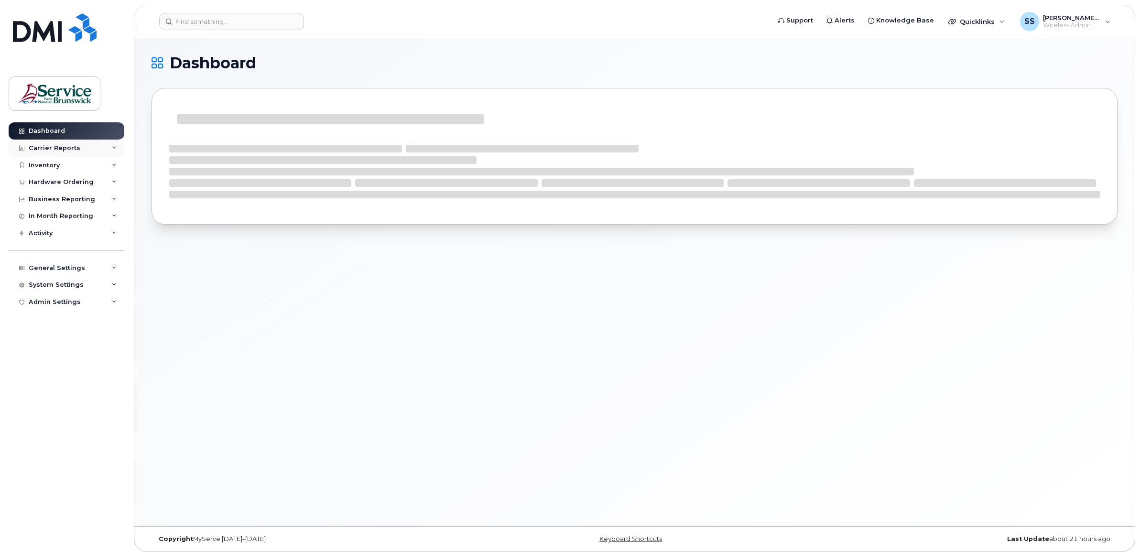
click at [52, 147] on div "Carrier Reports" at bounding box center [55, 148] width 52 height 8
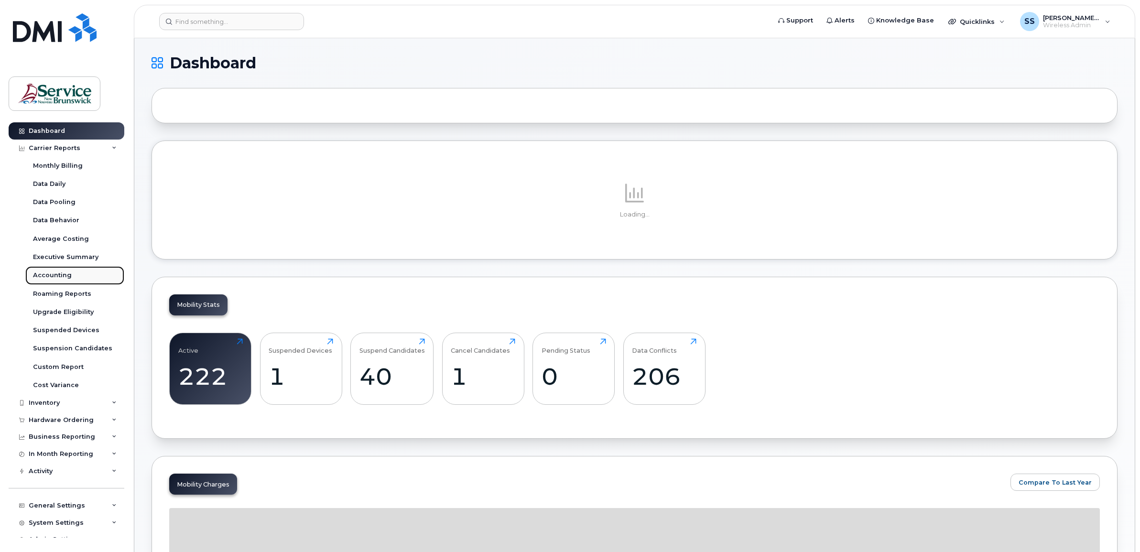
click at [60, 277] on div "Accounting" at bounding box center [52, 275] width 39 height 9
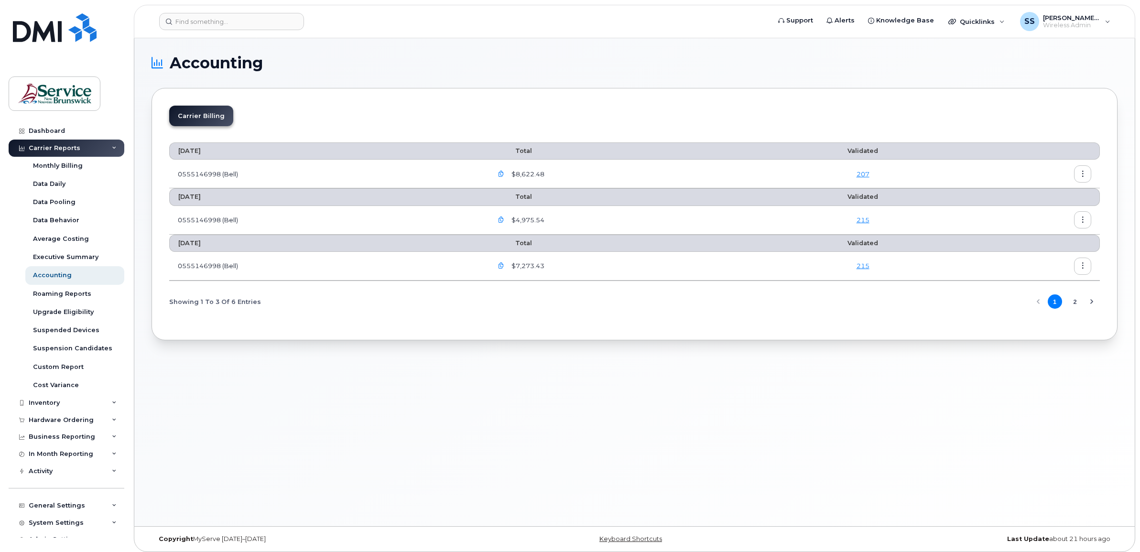
click at [221, 172] on td "0555146998 (Bell)" at bounding box center [326, 174] width 315 height 29
click at [218, 223] on td "0555146998 (Bell)" at bounding box center [326, 220] width 315 height 29
click at [222, 271] on td "0555146998 (Bell)" at bounding box center [326, 266] width 315 height 29
click at [1092, 305] on icon "Next Page" at bounding box center [1092, 302] width 8 height 8
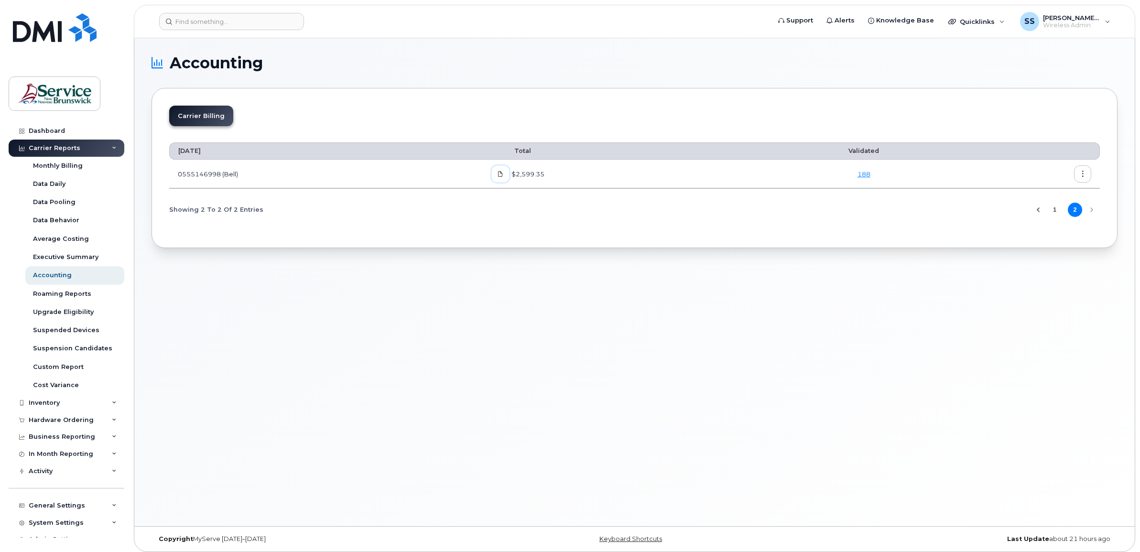
click at [503, 176] on icon at bounding box center [501, 174] width 6 height 6
click at [744, 231] on div "Carrier Billing June 2025 Total Validated 0555146998 (Bell) $2,599.35 188 Showi…" at bounding box center [635, 168] width 966 height 160
click at [503, 175] on icon at bounding box center [501, 174] width 6 height 6
click at [503, 172] on icon at bounding box center [501, 174] width 6 height 6
drag, startPoint x: 507, startPoint y: 172, endPoint x: 466, endPoint y: 208, distance: 54.2
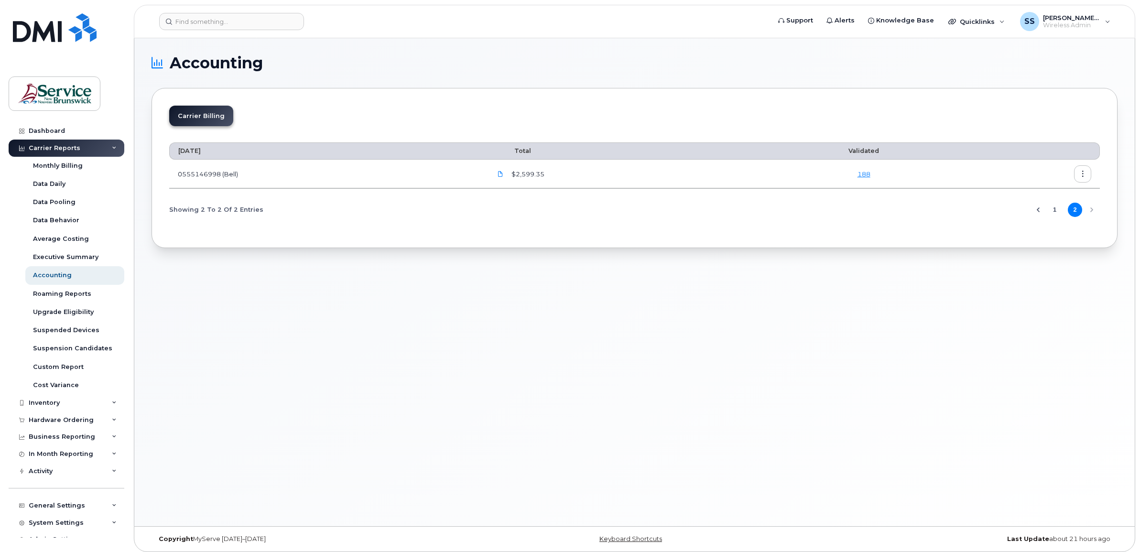
click at [462, 207] on div "Showing 2 To 2 Of 2 Entries 1 2" at bounding box center [634, 209] width 931 height 24
click at [1084, 175] on icon "button" at bounding box center [1083, 174] width 6 height 6
click at [1034, 193] on span "Details" at bounding box center [1034, 195] width 26 height 9
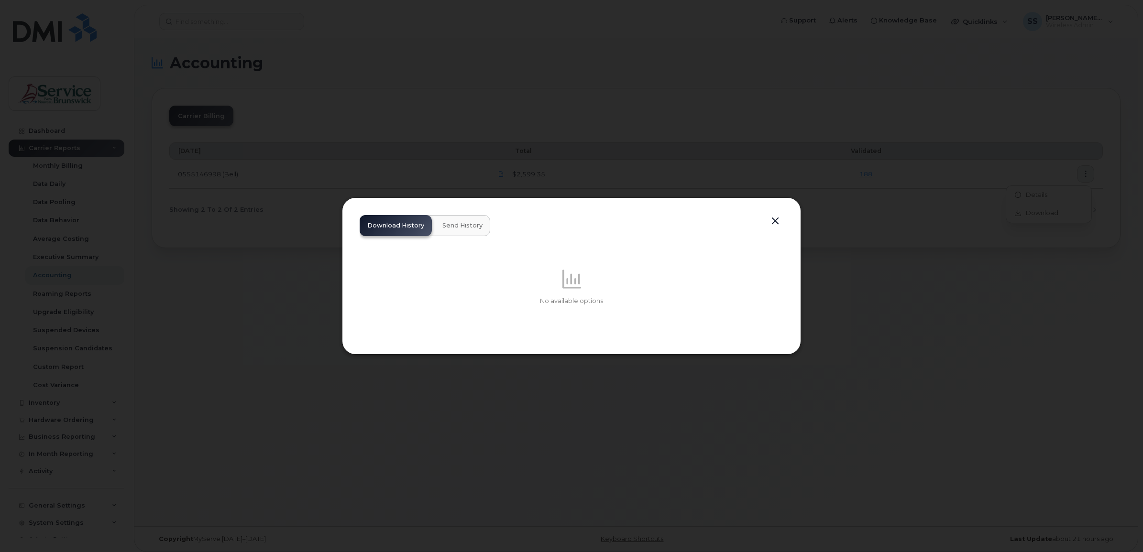
click at [467, 225] on span "Send History" at bounding box center [462, 226] width 40 height 8
click at [410, 226] on span "Download History" at bounding box center [395, 226] width 57 height 8
click at [770, 218] on button "button" at bounding box center [775, 221] width 14 height 13
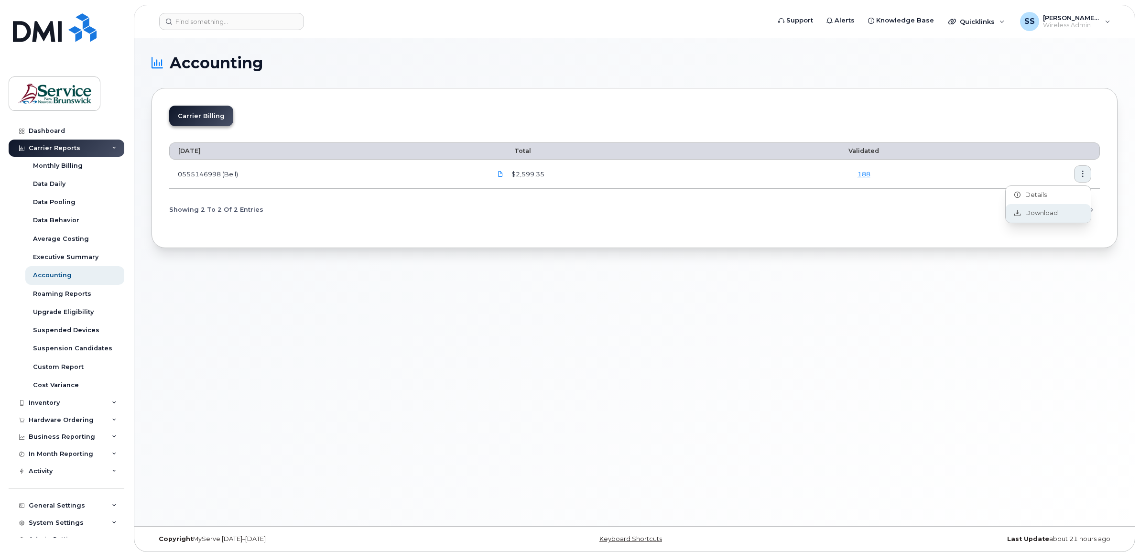
click at [1039, 212] on span "Download" at bounding box center [1039, 213] width 37 height 9
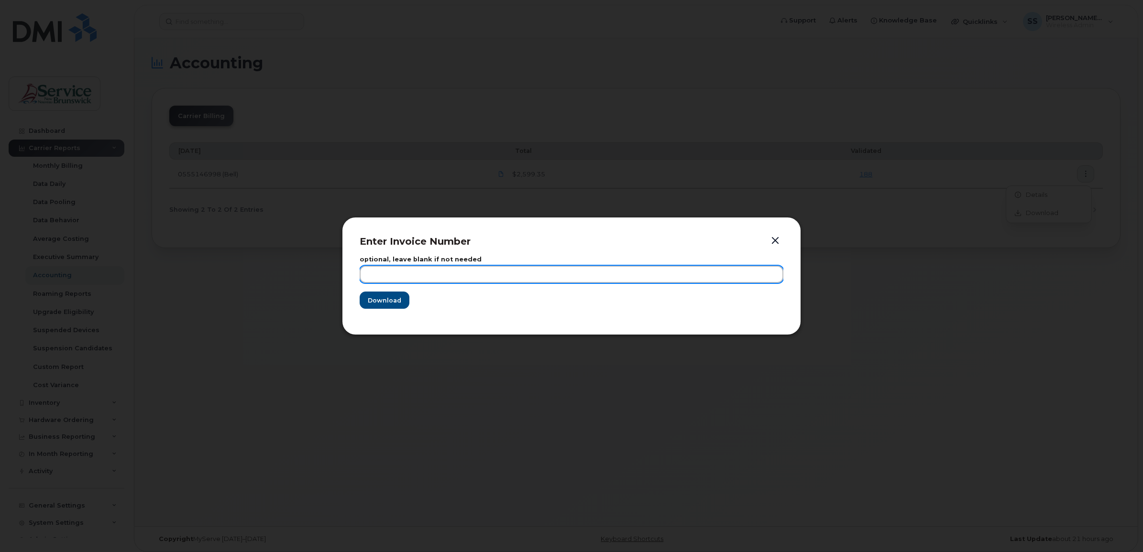
click at [682, 276] on input "text" at bounding box center [572, 274] width 424 height 17
type input "July 22, 2025"
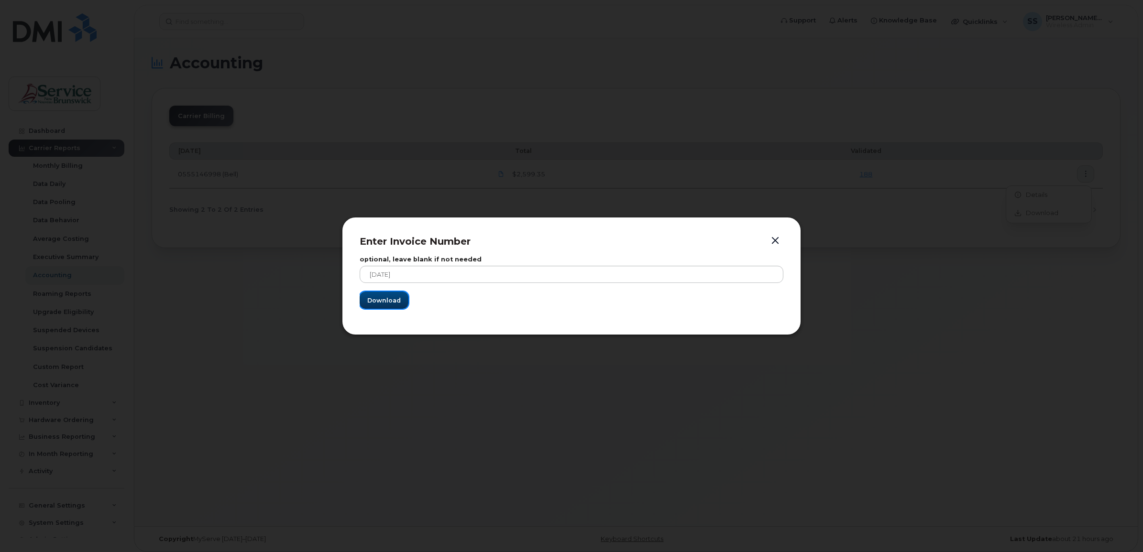
click at [391, 296] on span "Download" at bounding box center [383, 300] width 33 height 9
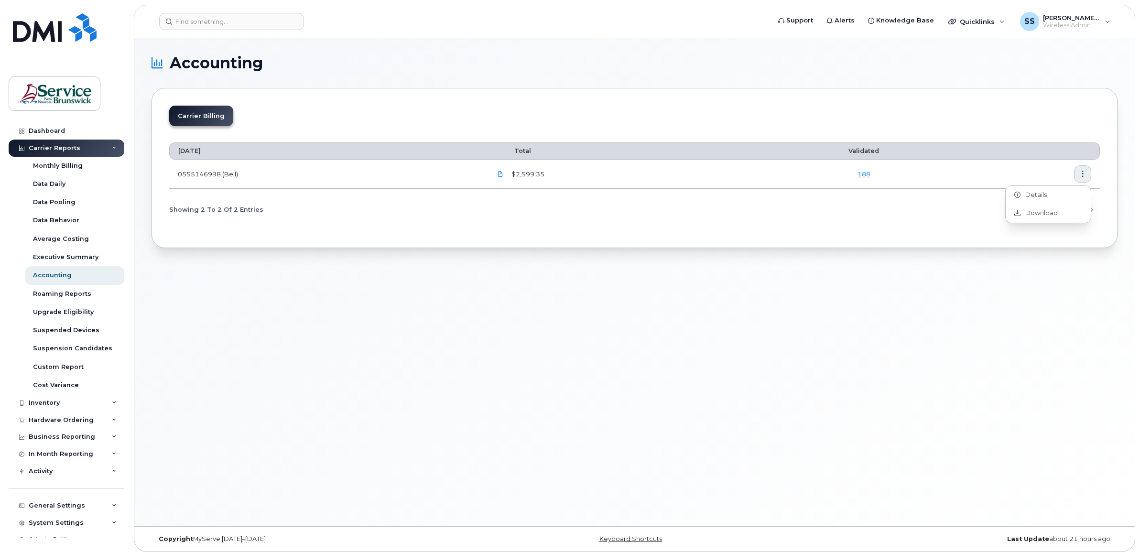
click at [352, 264] on div "Accounting Carrier Billing June 2025 Total Validated 0555146998 (Bell) $2,599.3…" at bounding box center [634, 282] width 1001 height 488
click at [1080, 173] on icon "button" at bounding box center [1083, 174] width 6 height 6
click at [1026, 191] on span "Details" at bounding box center [1034, 195] width 26 height 9
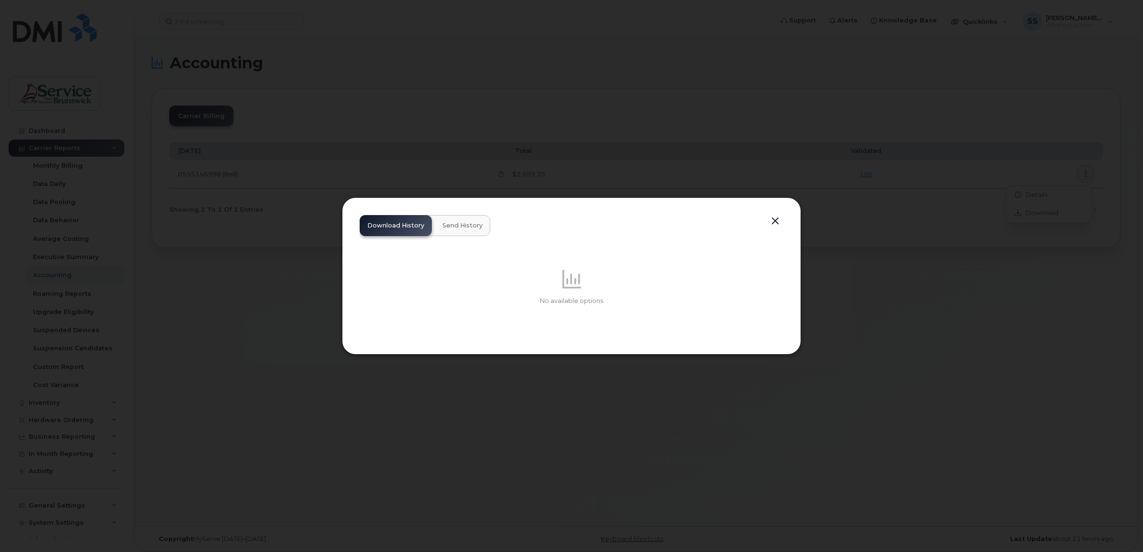
click at [465, 232] on button "Send History" at bounding box center [462, 225] width 55 height 21
click at [774, 220] on button "button" at bounding box center [775, 221] width 14 height 13
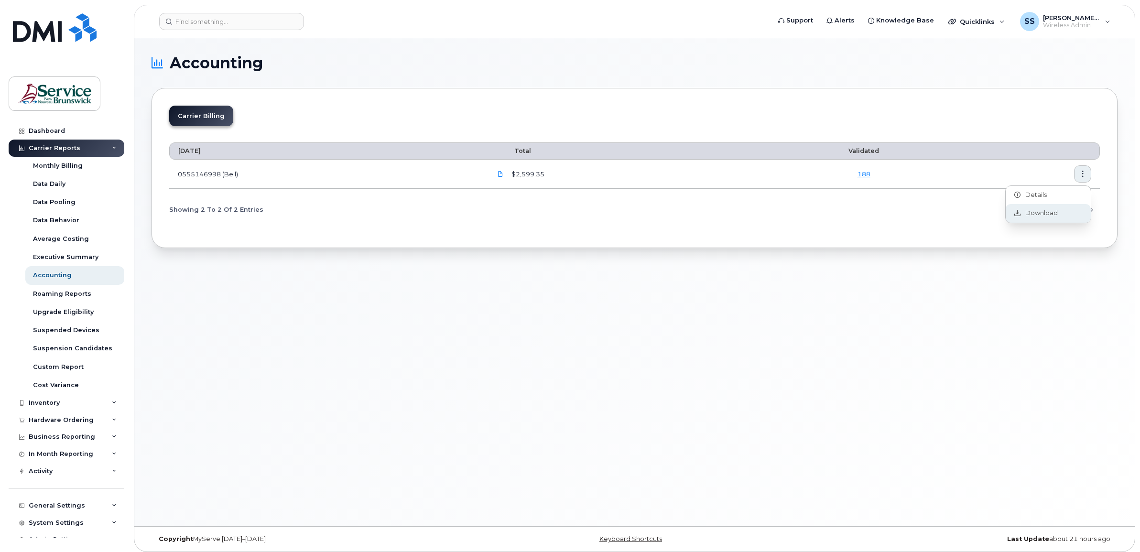
click at [1032, 212] on span "Download" at bounding box center [1039, 213] width 37 height 9
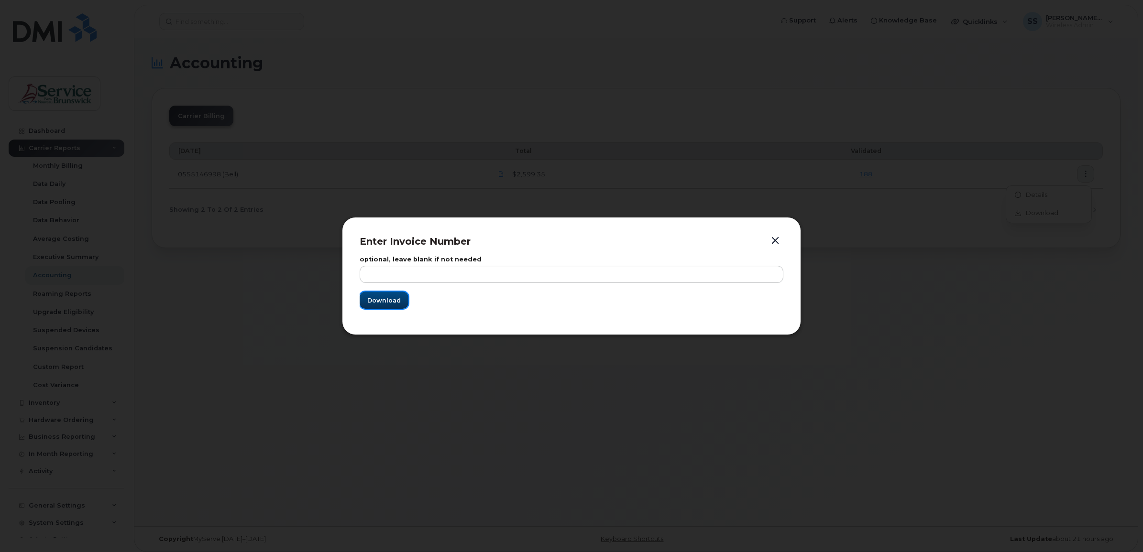
click at [397, 305] on span "Download" at bounding box center [383, 300] width 33 height 9
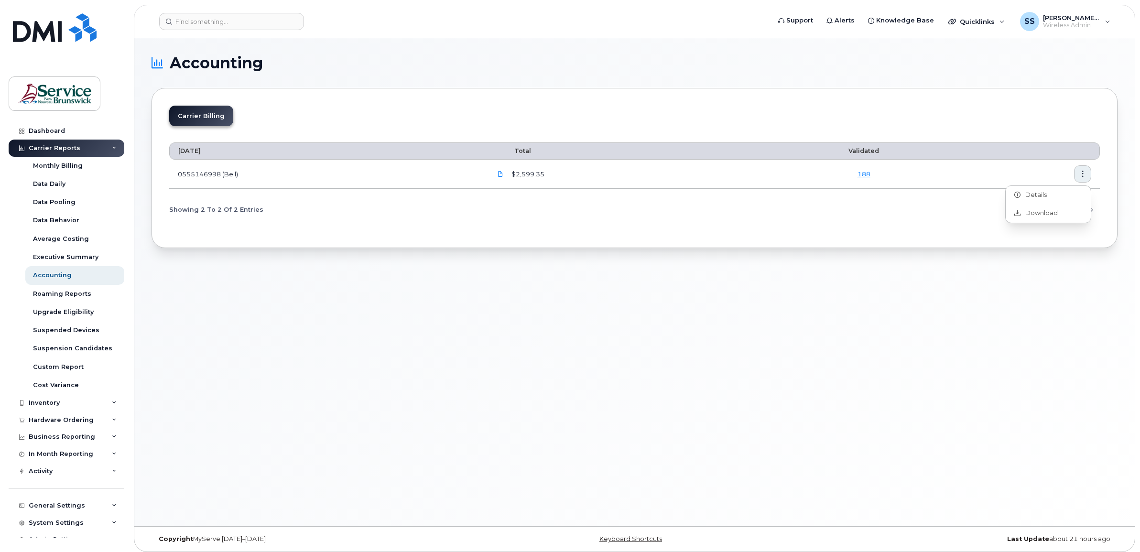
click at [224, 355] on div "Accounting Carrier Billing June 2025 Total Validated 0555146998 (Bell) $2,599.3…" at bounding box center [634, 282] width 1001 height 488
click at [503, 175] on icon at bounding box center [501, 174] width 6 height 6
drag, startPoint x: 505, startPoint y: 175, endPoint x: 436, endPoint y: 218, distance: 81.1
click at [436, 218] on div "Showing 2 To 2 Of 2 Entries 1 2" at bounding box center [634, 209] width 931 height 24
click at [863, 175] on link "188" at bounding box center [864, 174] width 13 height 8
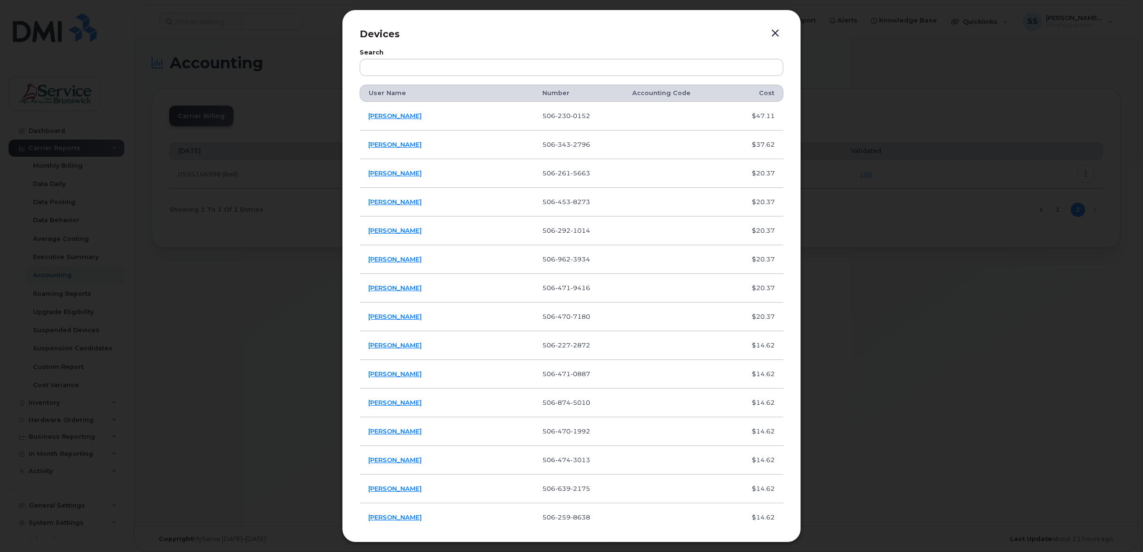
click at [772, 32] on button "button" at bounding box center [775, 33] width 14 height 13
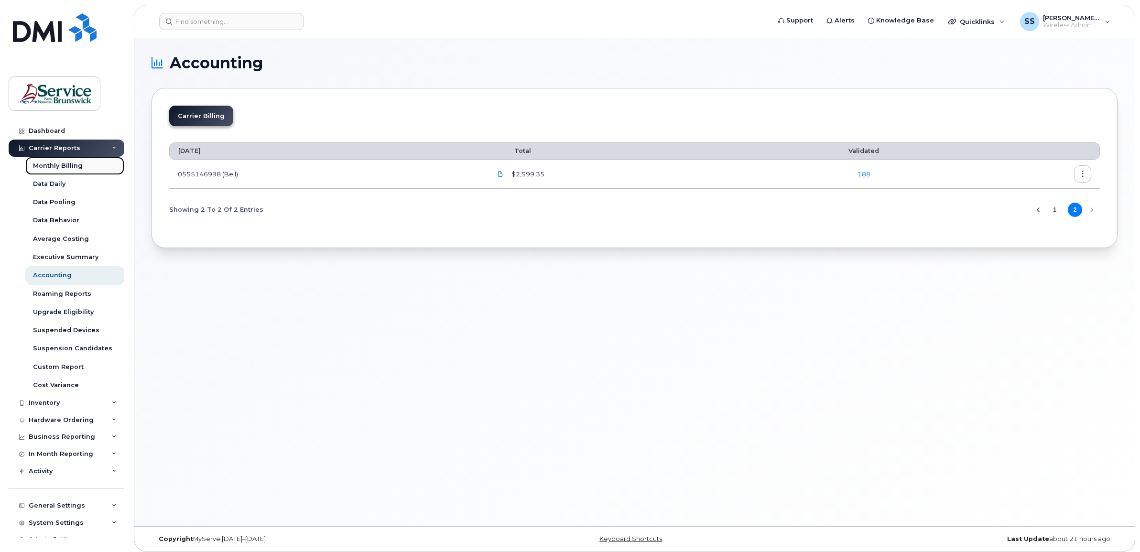
click at [61, 165] on div "Monthly Billing" at bounding box center [58, 166] width 50 height 9
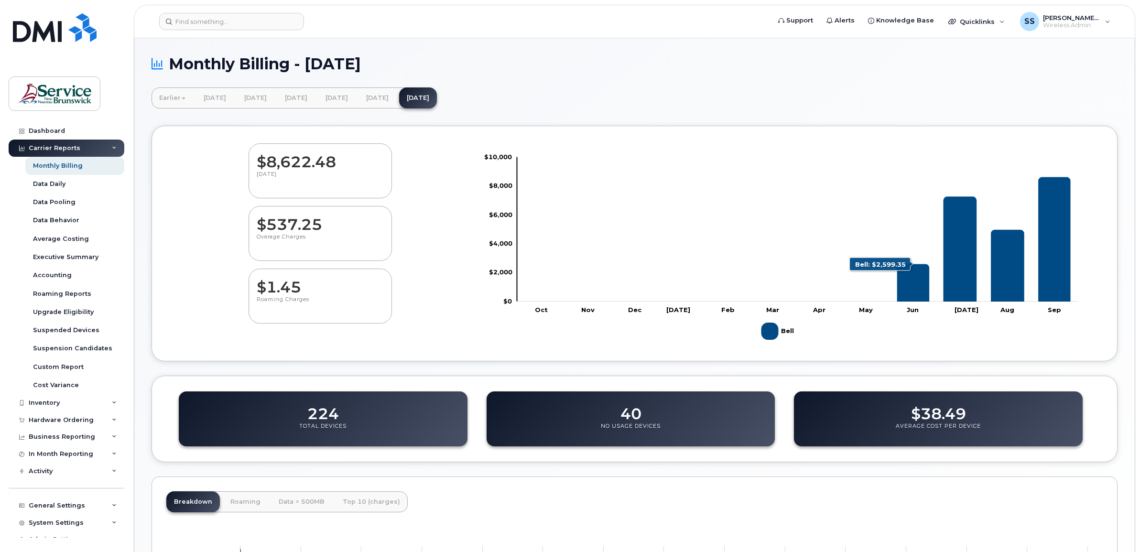
click at [912, 281] on icon "Bell" at bounding box center [913, 283] width 32 height 38
click at [952, 417] on dd "$38.49" at bounding box center [938, 409] width 55 height 27
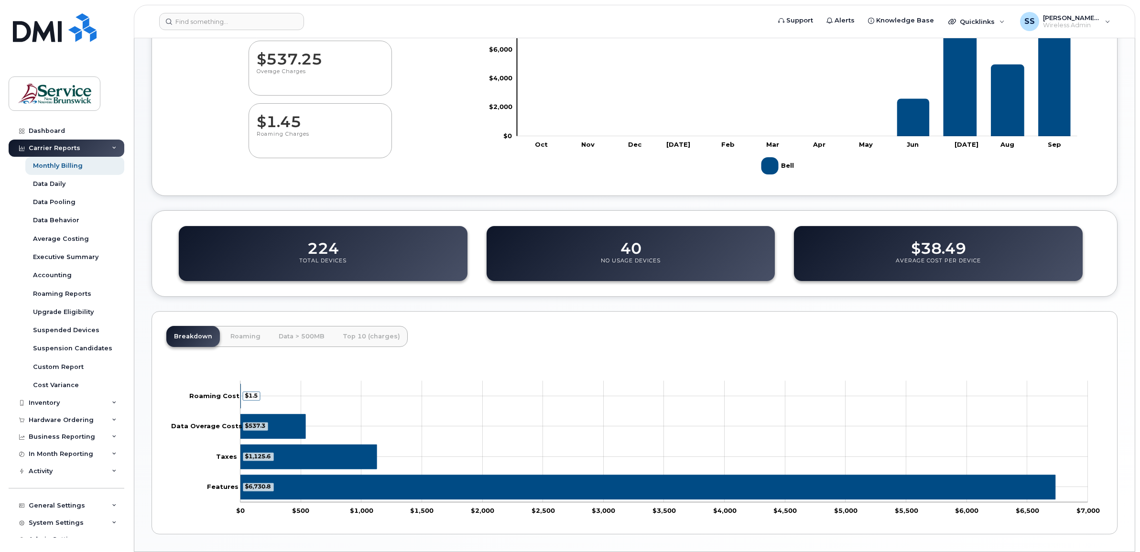
scroll to position [179, 0]
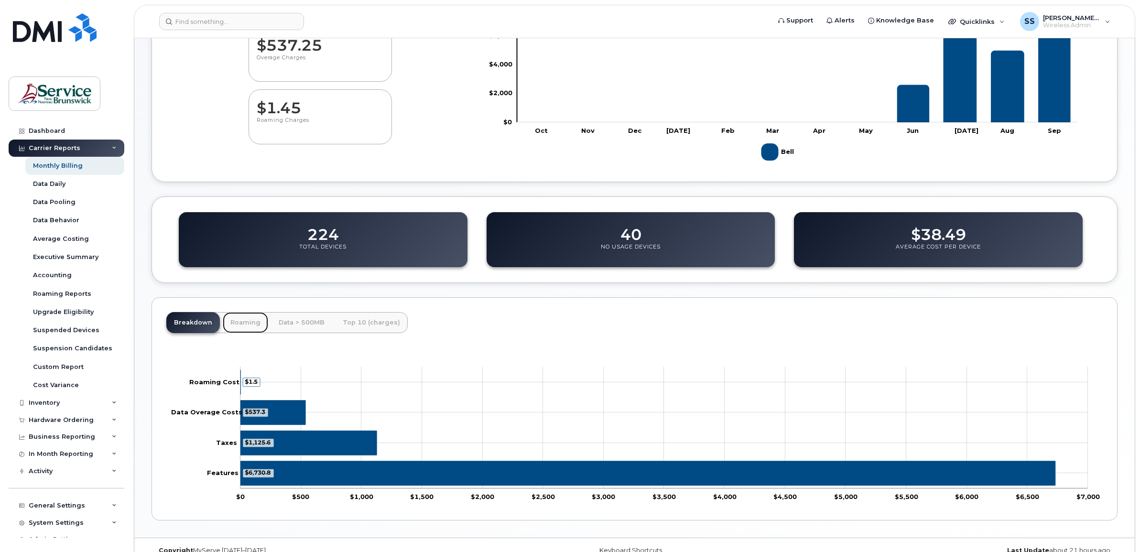
click at [240, 327] on link "Roaming" at bounding box center [245, 322] width 45 height 21
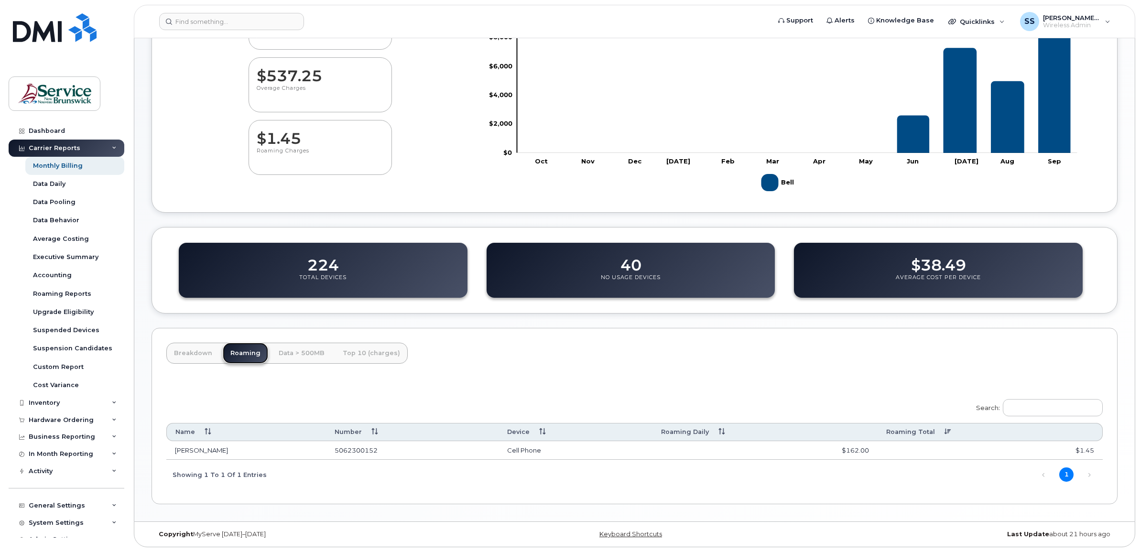
scroll to position [151, 0]
drag, startPoint x: 308, startPoint y: 355, endPoint x: 359, endPoint y: 357, distance: 50.2
click at [309, 355] on link "Data > 500MB" at bounding box center [301, 353] width 61 height 21
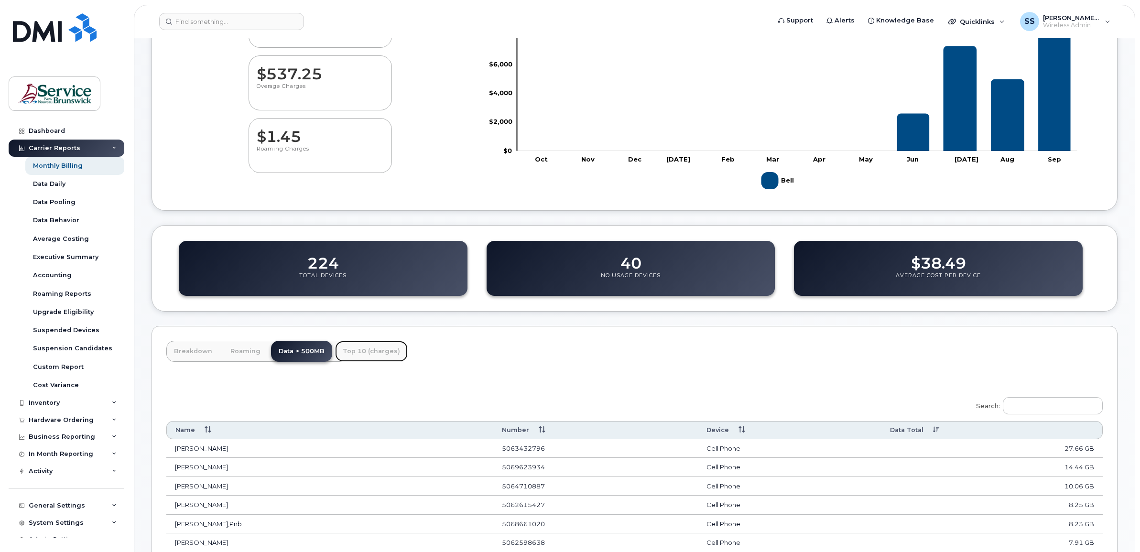
click at [368, 355] on link "Top 10 (charges)" at bounding box center [371, 351] width 73 height 21
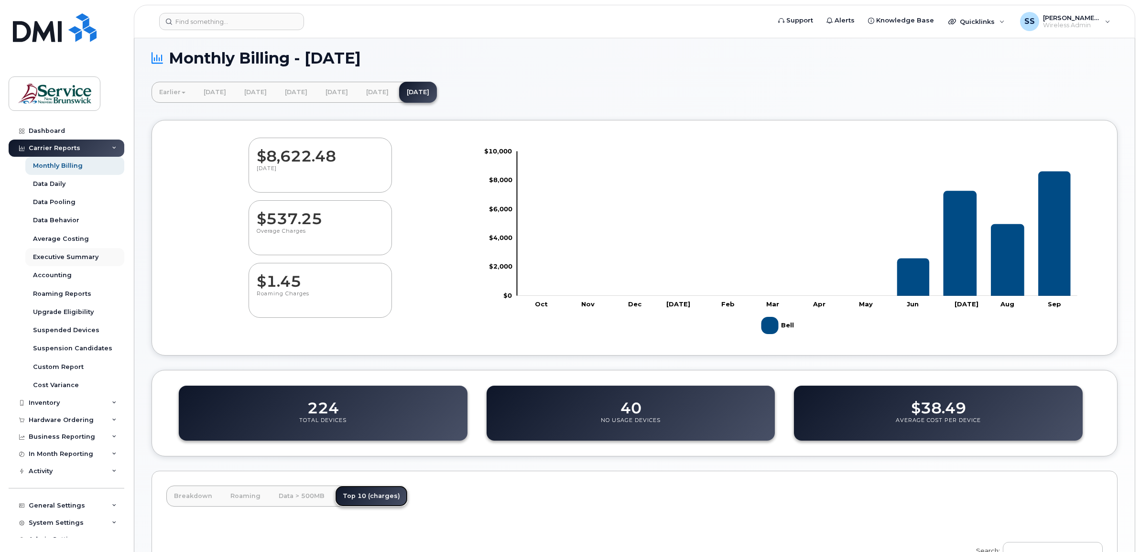
scroll to position [0, 0]
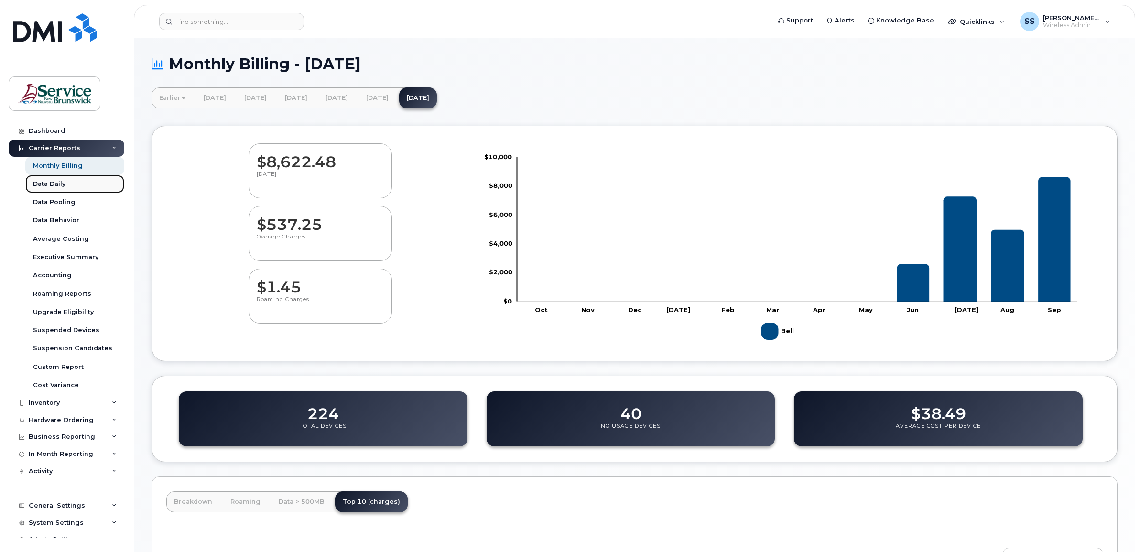
click at [55, 186] on div "Data Daily" at bounding box center [49, 184] width 33 height 9
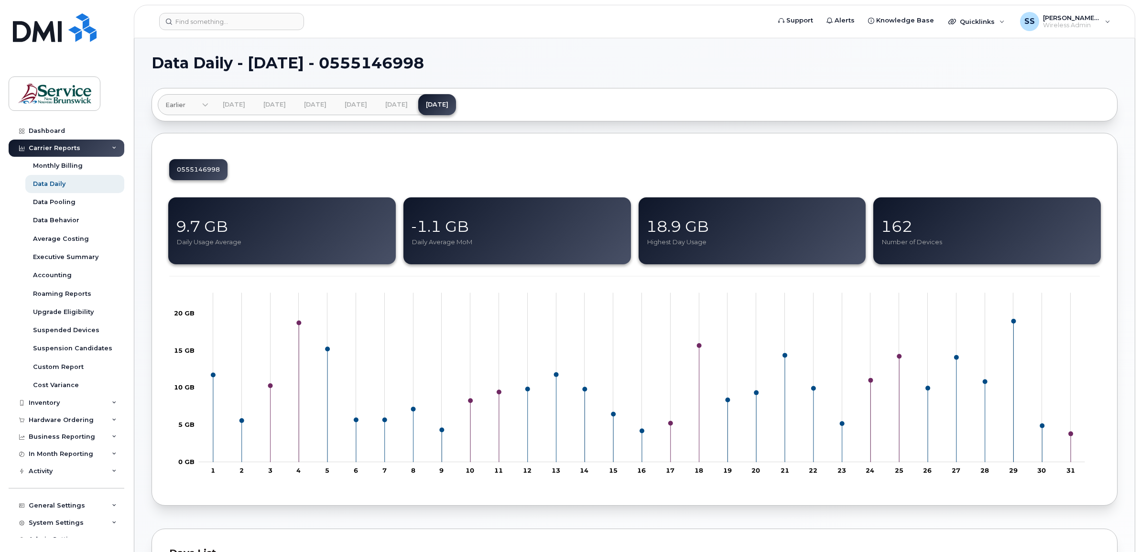
click at [562, 150] on div "0555146998 9.7 GB Daily Usage Average -1.1 GB Daily Average MoM 18.9 GB Highest…" at bounding box center [635, 319] width 966 height 373
click at [80, 237] on div "Average Costing" at bounding box center [61, 239] width 56 height 9
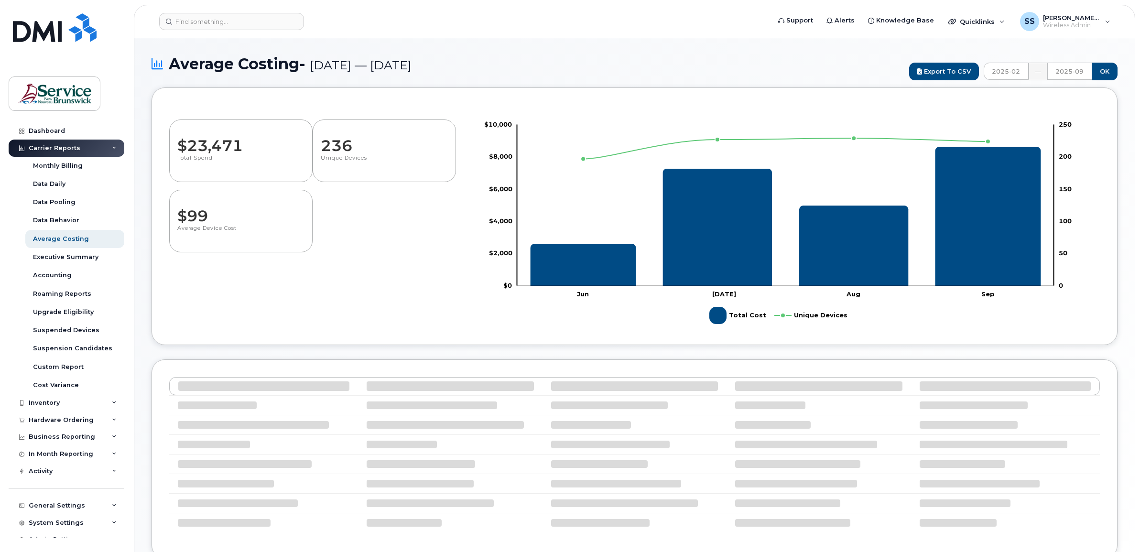
select select "100"
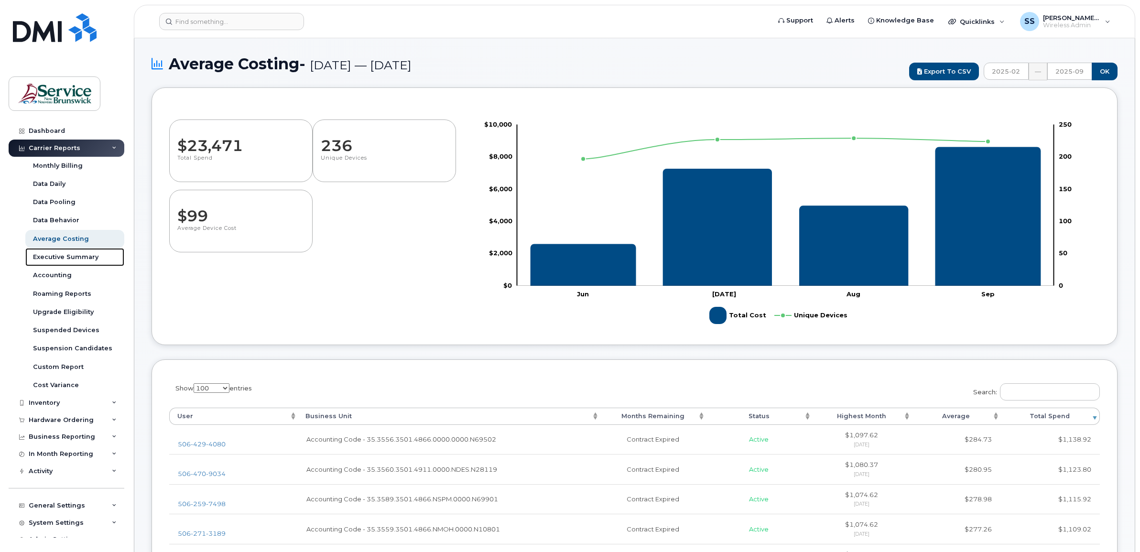
click at [77, 255] on div "Executive Summary" at bounding box center [65, 257] width 65 height 9
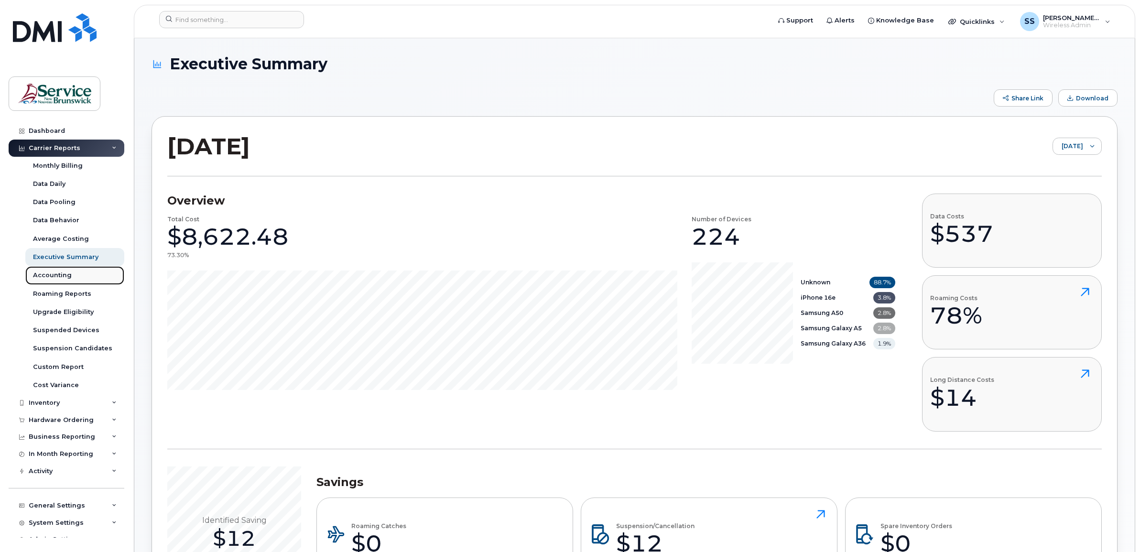
click at [62, 276] on div "Accounting" at bounding box center [52, 275] width 39 height 9
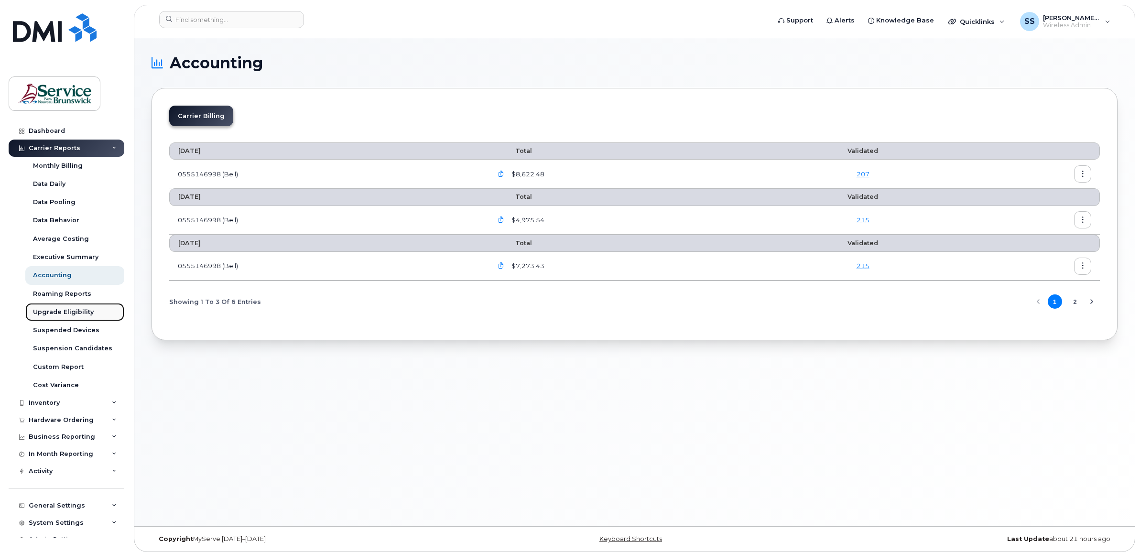
click at [56, 311] on div "Upgrade Eligibility" at bounding box center [63, 312] width 61 height 9
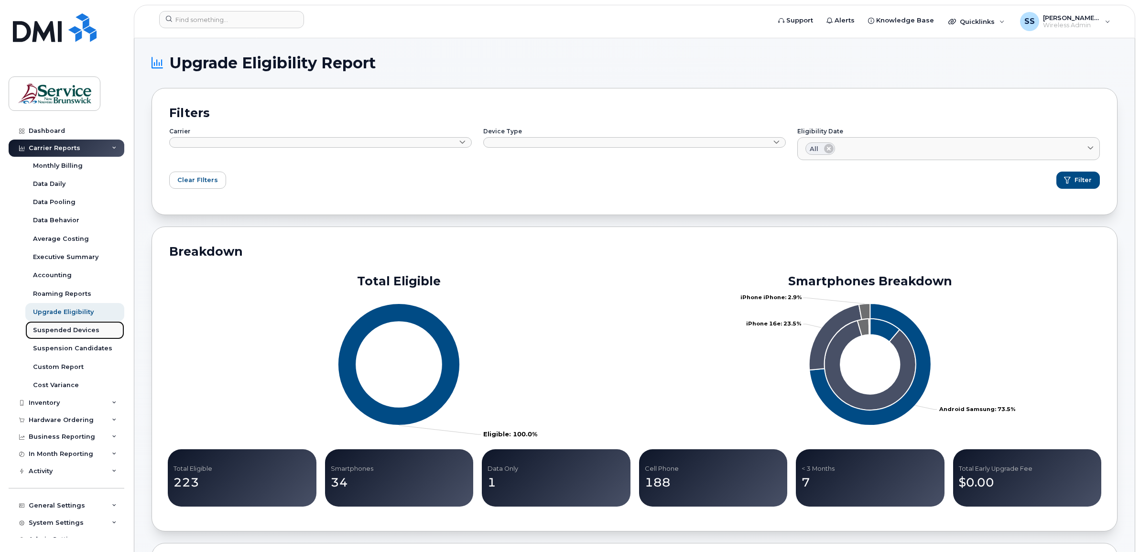
click at [57, 328] on div "Suspended Devices" at bounding box center [66, 330] width 66 height 9
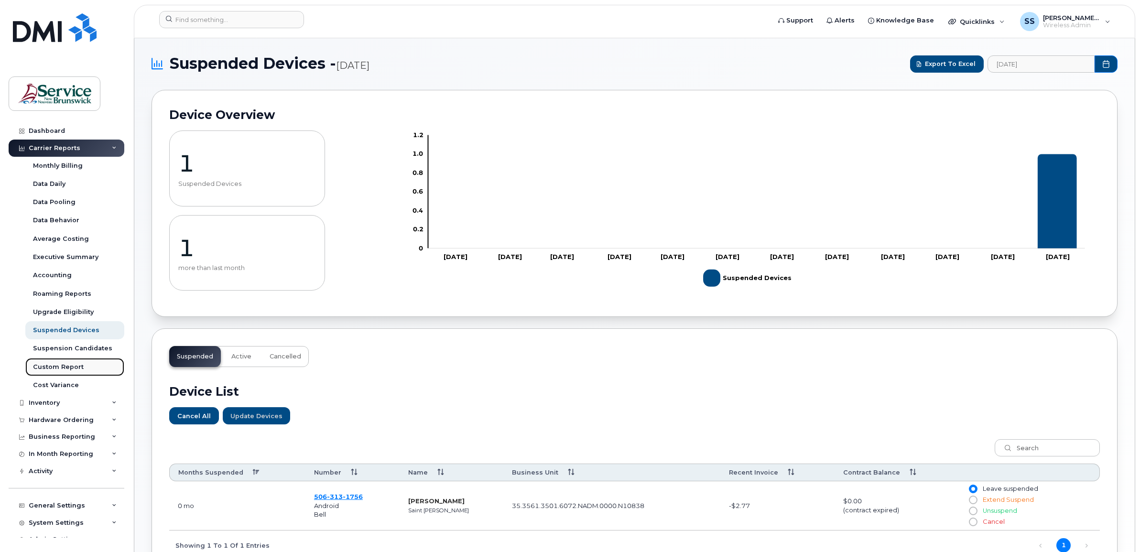
click at [49, 369] on div "Custom Report" at bounding box center [58, 367] width 51 height 9
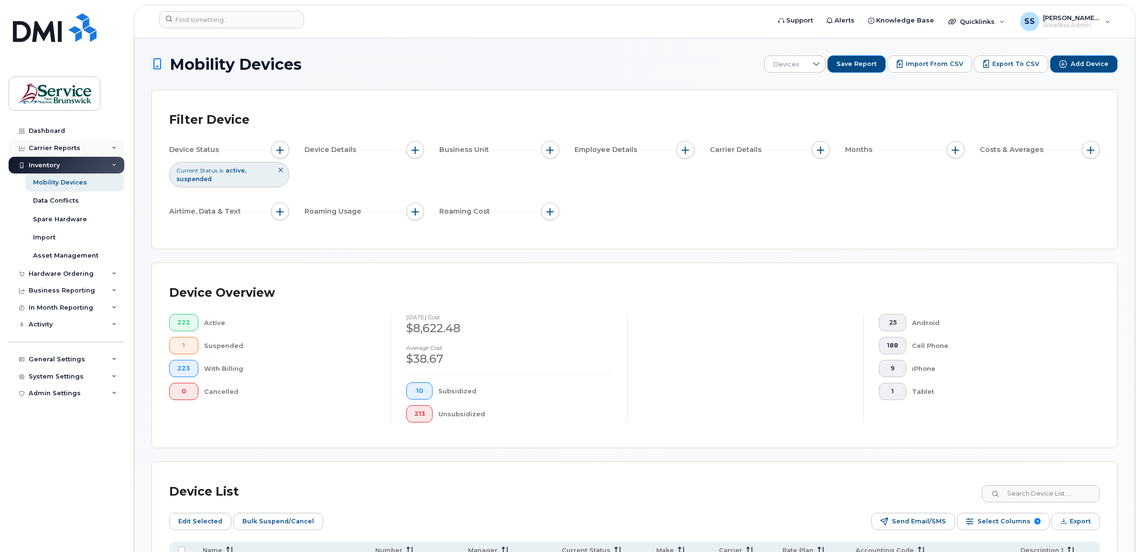
click at [61, 147] on div "Carrier Reports" at bounding box center [55, 148] width 52 height 8
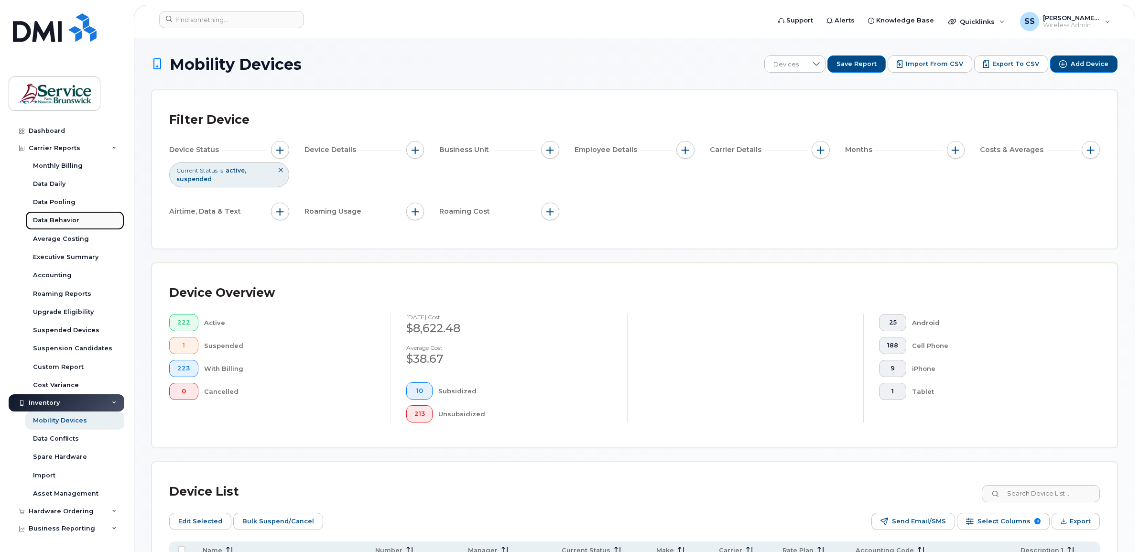
click at [51, 216] on link "Data Behavior" at bounding box center [74, 220] width 99 height 18
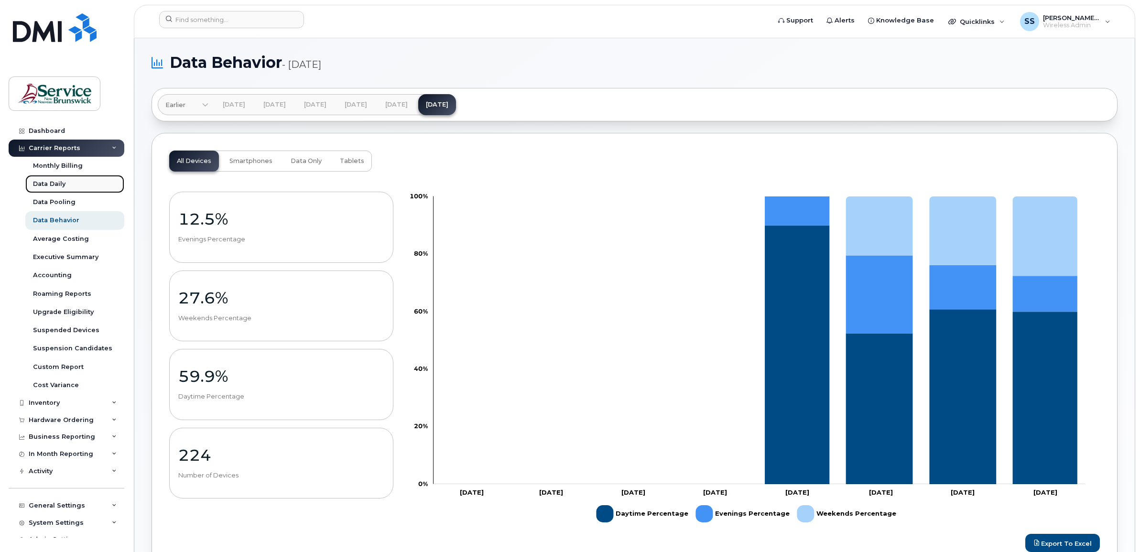
click at [58, 183] on div "Data Daily" at bounding box center [49, 184] width 33 height 9
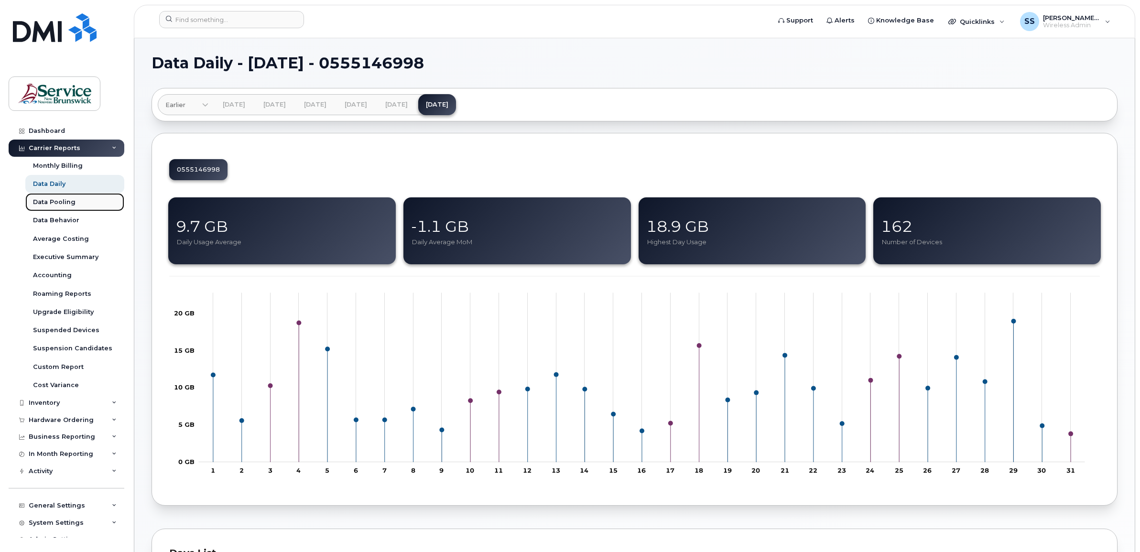
click at [56, 201] on div "Data Pooling" at bounding box center [54, 202] width 43 height 9
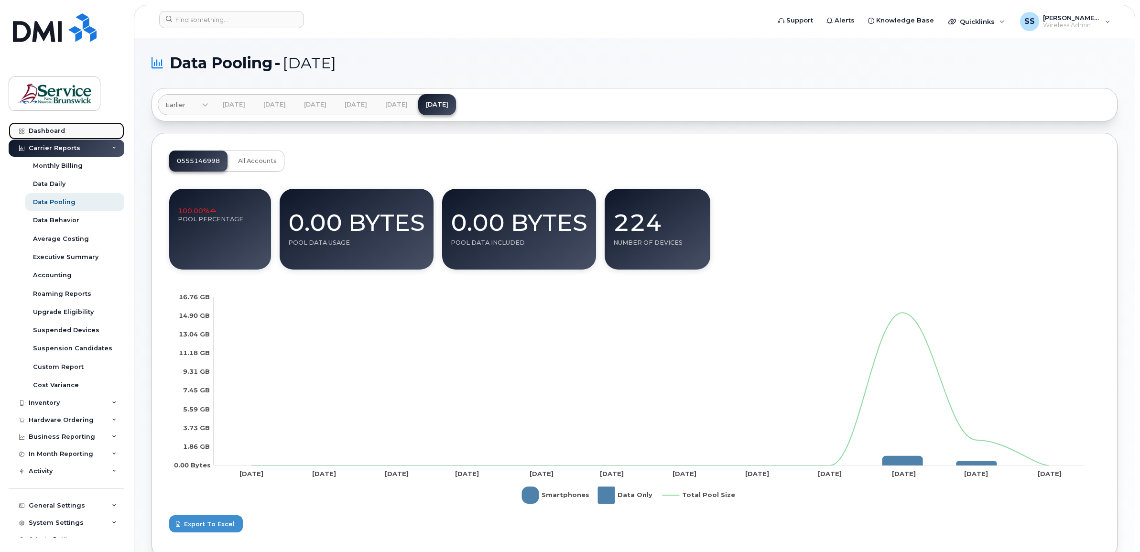
click at [44, 130] on div "Dashboard" at bounding box center [47, 131] width 36 height 8
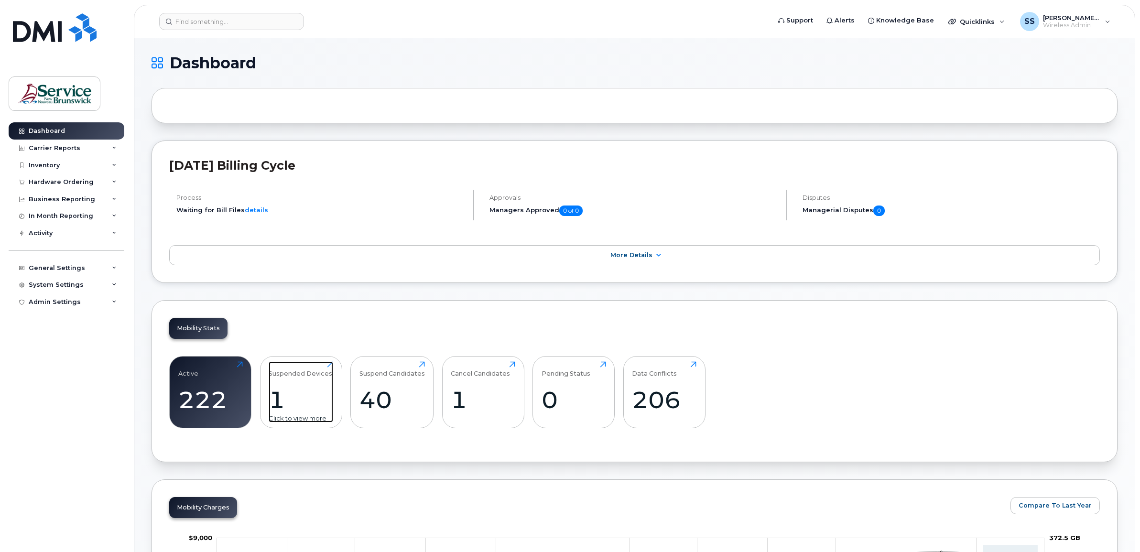
click at [275, 404] on div "1" at bounding box center [301, 400] width 65 height 28
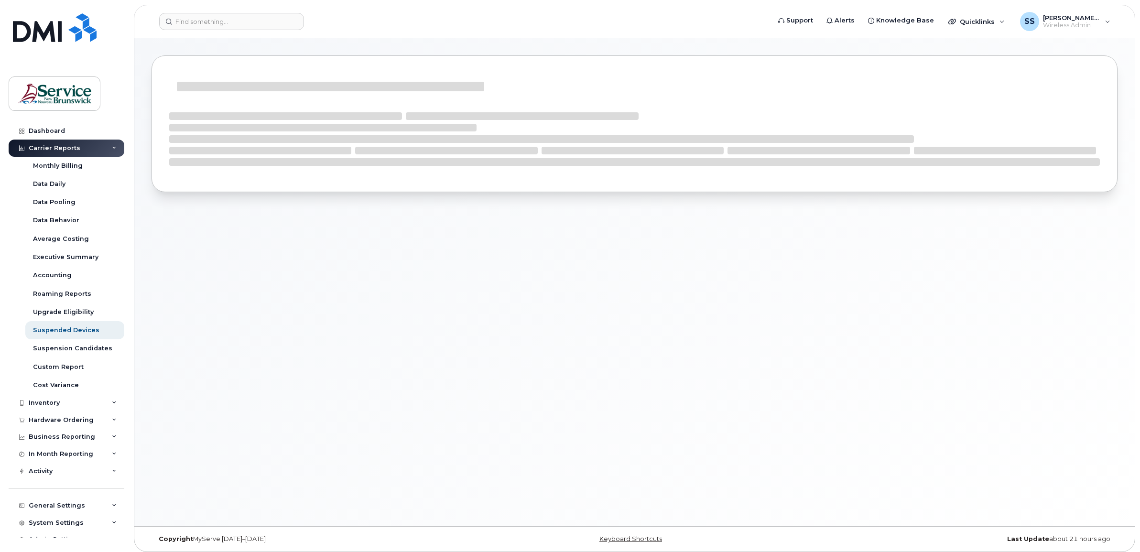
click at [293, 420] on div at bounding box center [634, 282] width 1001 height 488
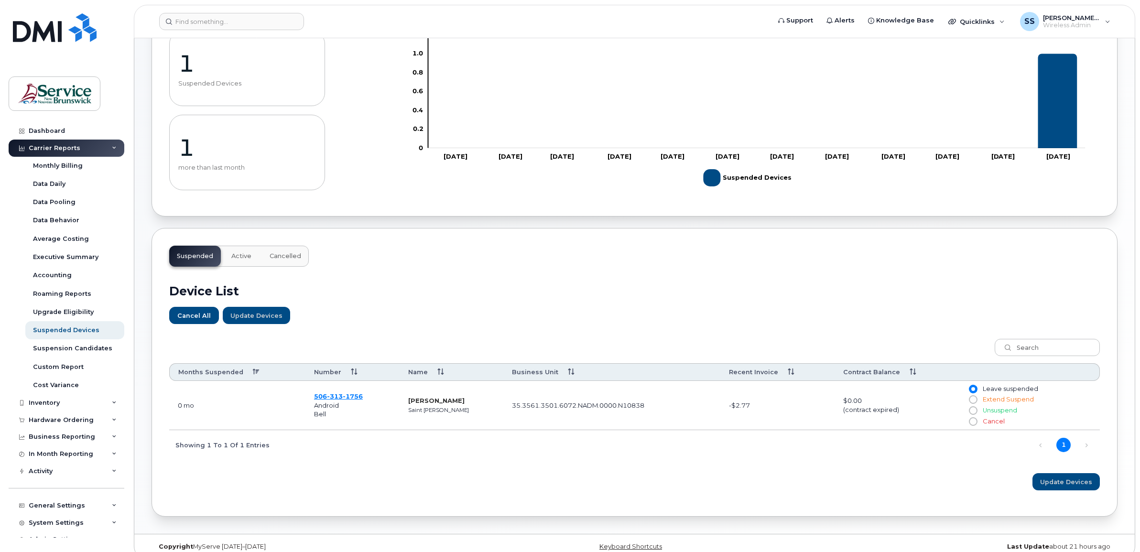
scroll to position [118, 0]
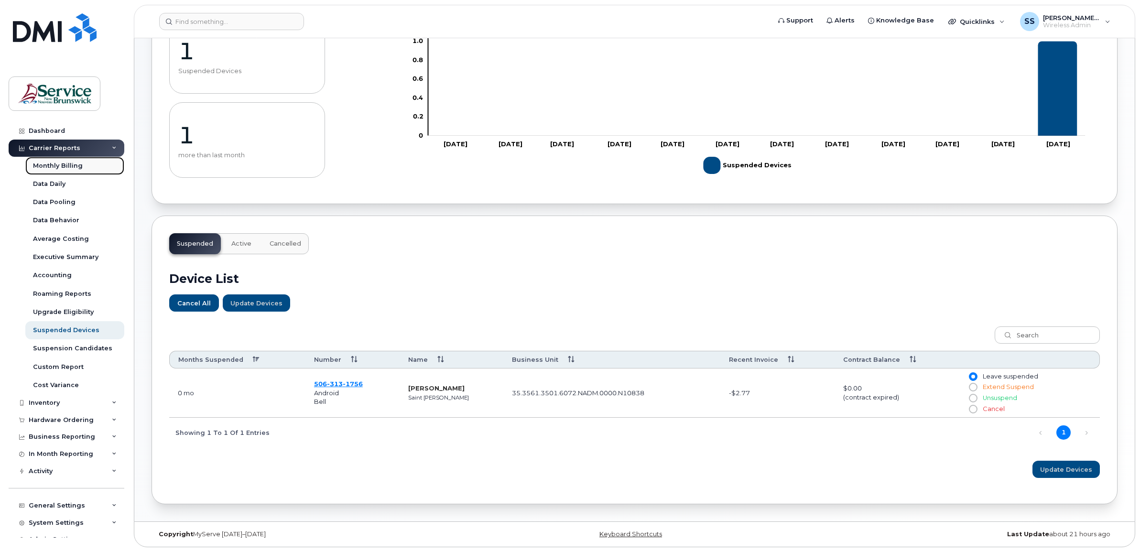
click at [39, 168] on div "Monthly Billing" at bounding box center [58, 166] width 50 height 9
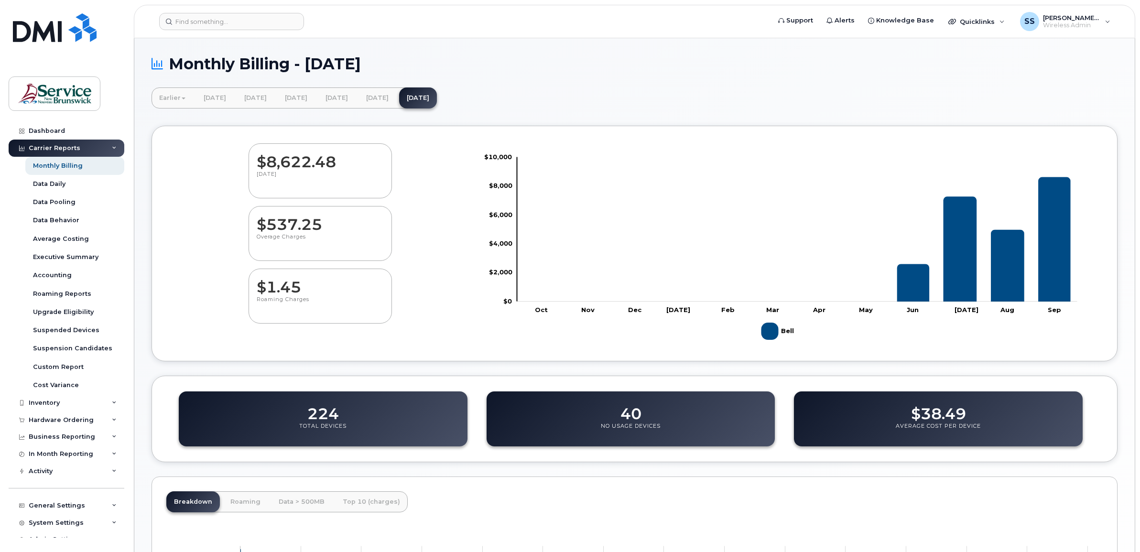
click at [275, 163] on dd "$8,622.48" at bounding box center [320, 157] width 127 height 27
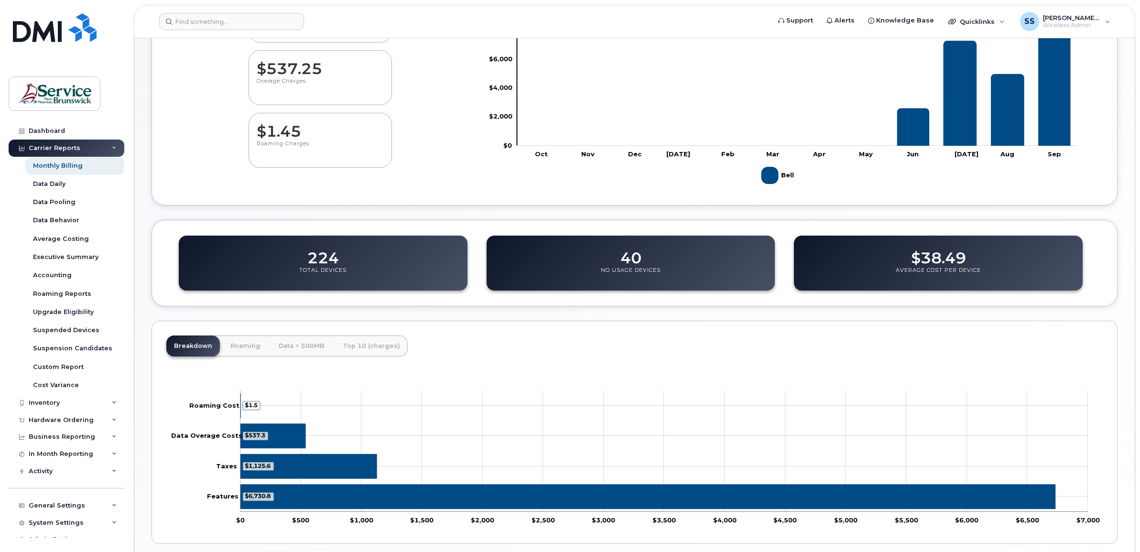
scroll to position [179, 0]
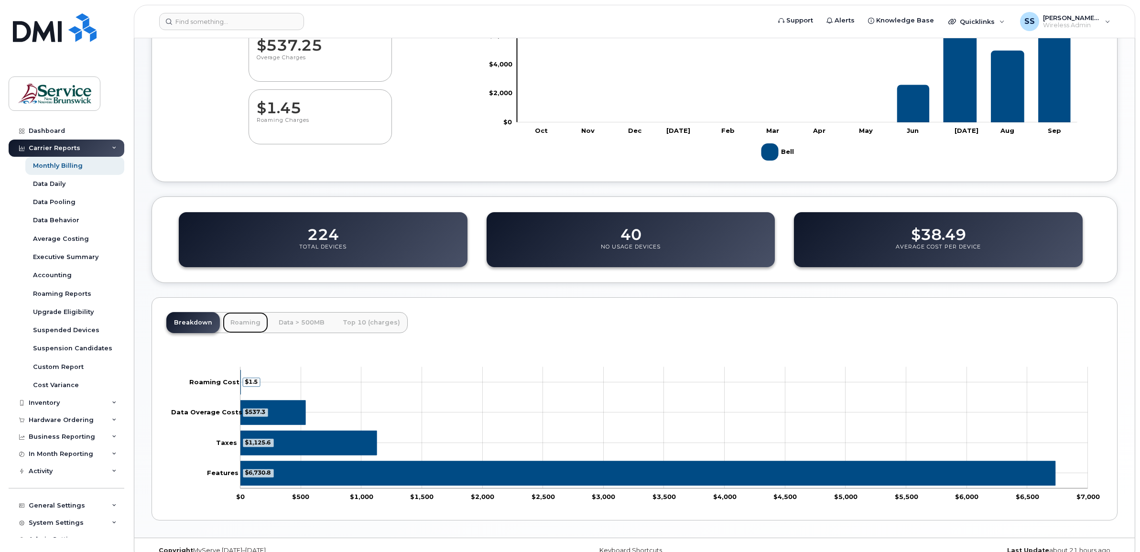
click at [240, 323] on link "Roaming" at bounding box center [245, 322] width 45 height 21
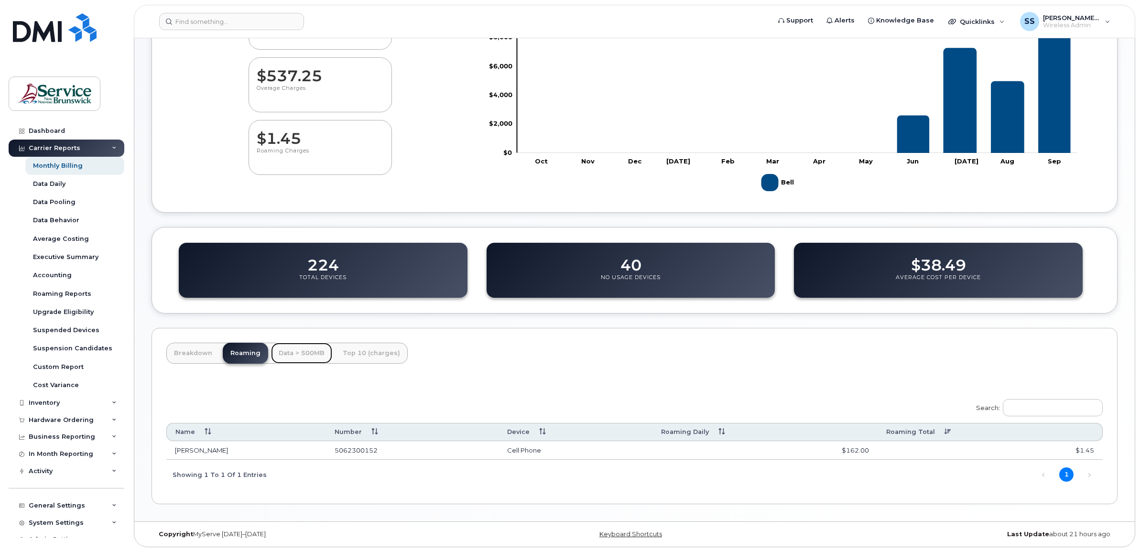
click at [298, 348] on link "Data > 500MB" at bounding box center [301, 353] width 61 height 21
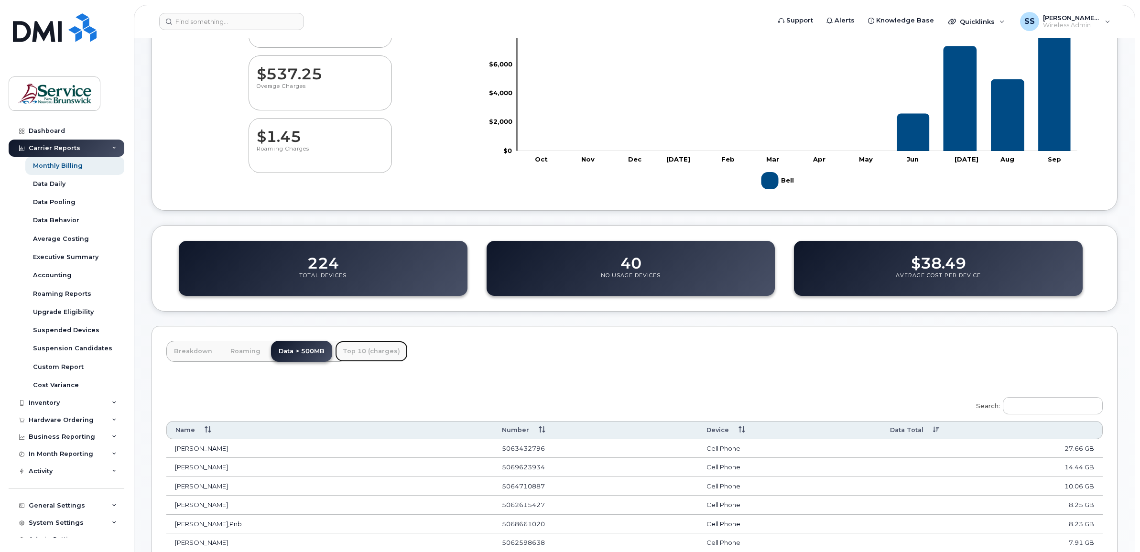
click at [357, 348] on link "Top 10 (charges)" at bounding box center [371, 351] width 73 height 21
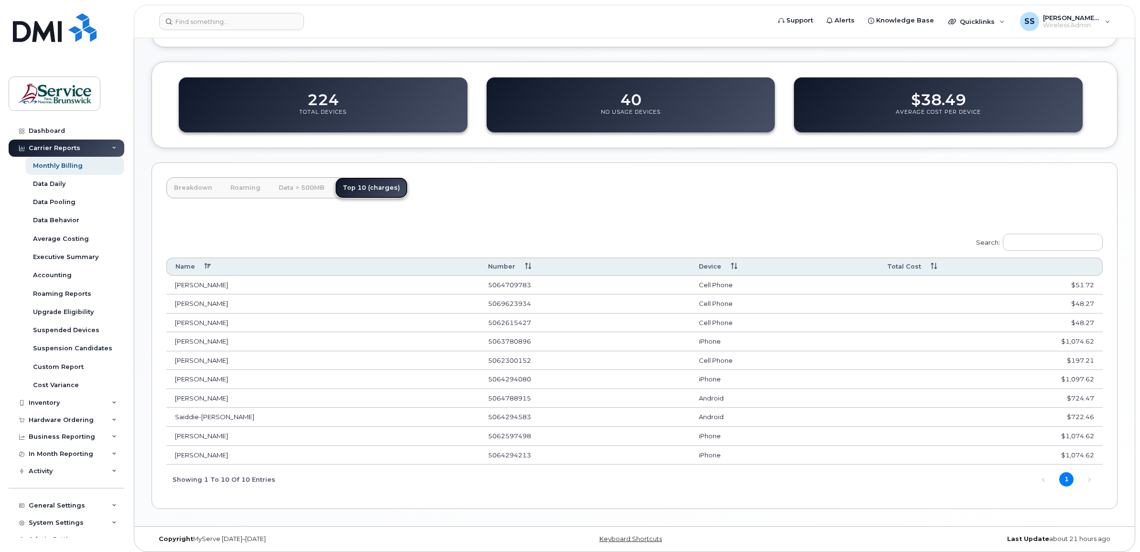
scroll to position [321, 0]
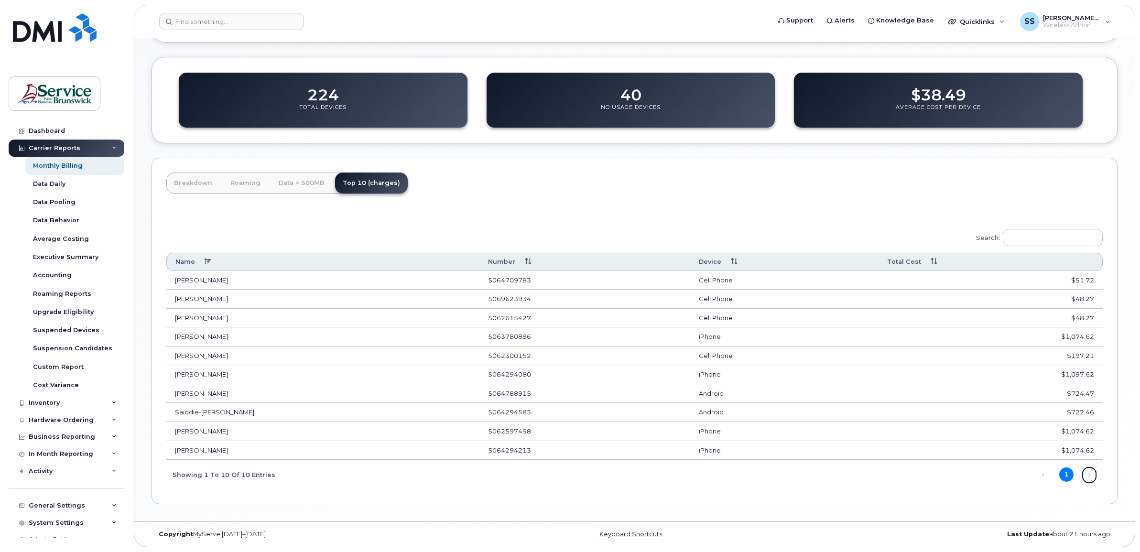
click at [1092, 473] on link "Next" at bounding box center [1089, 475] width 14 height 14
click at [1069, 476] on link "1" at bounding box center [1066, 475] width 14 height 14
click at [645, 231] on div "Search: Name Number Device Total Cost [PERSON_NAME] [PHONE_NUMBER] Cell Phone $…" at bounding box center [634, 356] width 937 height 267
click at [63, 171] on link "Monthly Billing" at bounding box center [74, 166] width 99 height 18
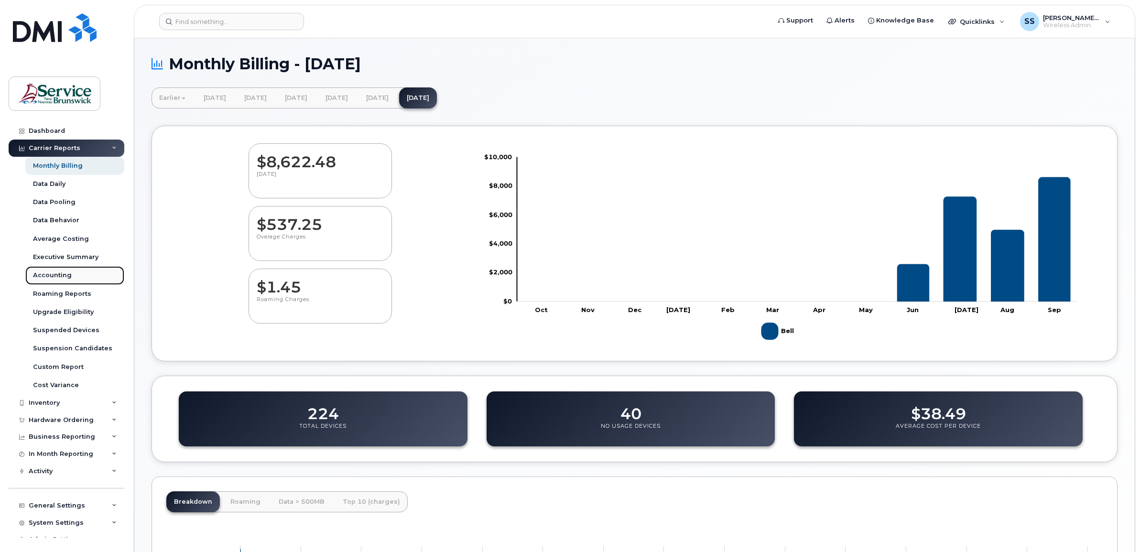
click at [56, 275] on div "Accounting" at bounding box center [52, 275] width 39 height 9
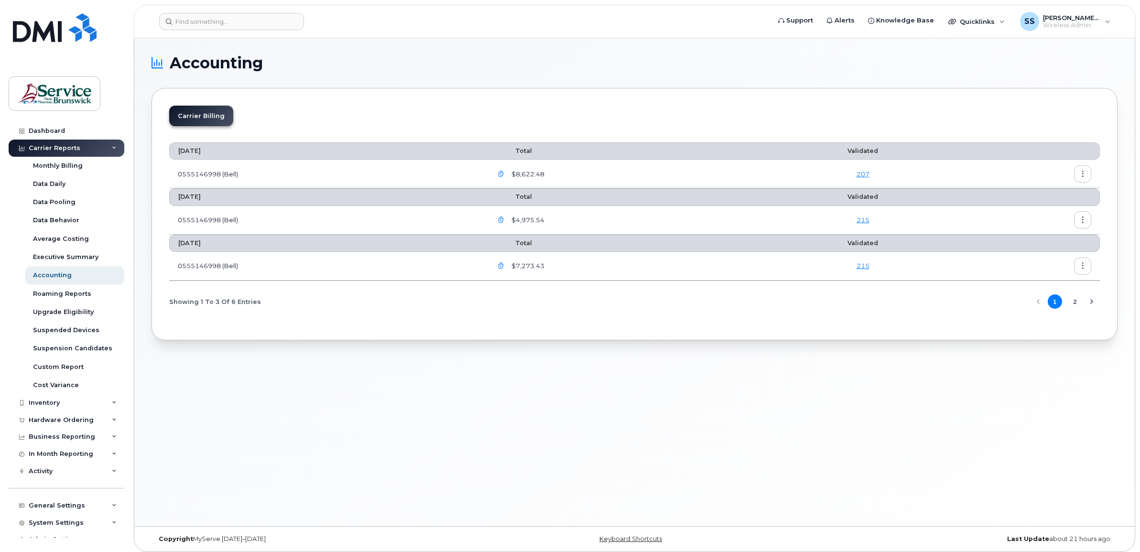
click at [504, 264] on icon "button" at bounding box center [501, 266] width 6 height 6
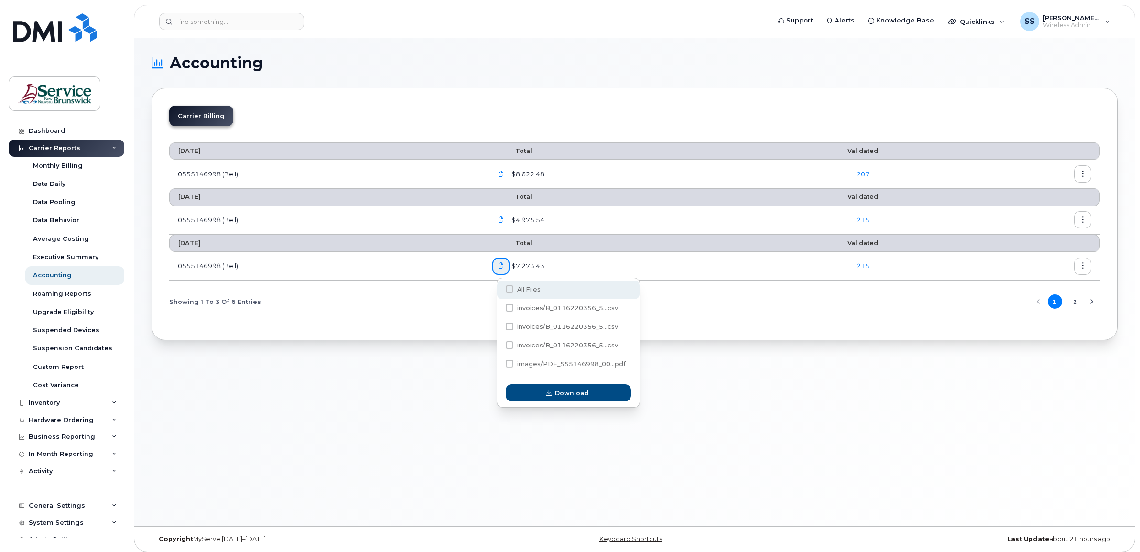
click at [523, 286] on span "All Files" at bounding box center [528, 289] width 23 height 7
click at [499, 287] on input "All Files" at bounding box center [496, 289] width 5 height 5
checkbox input "true"
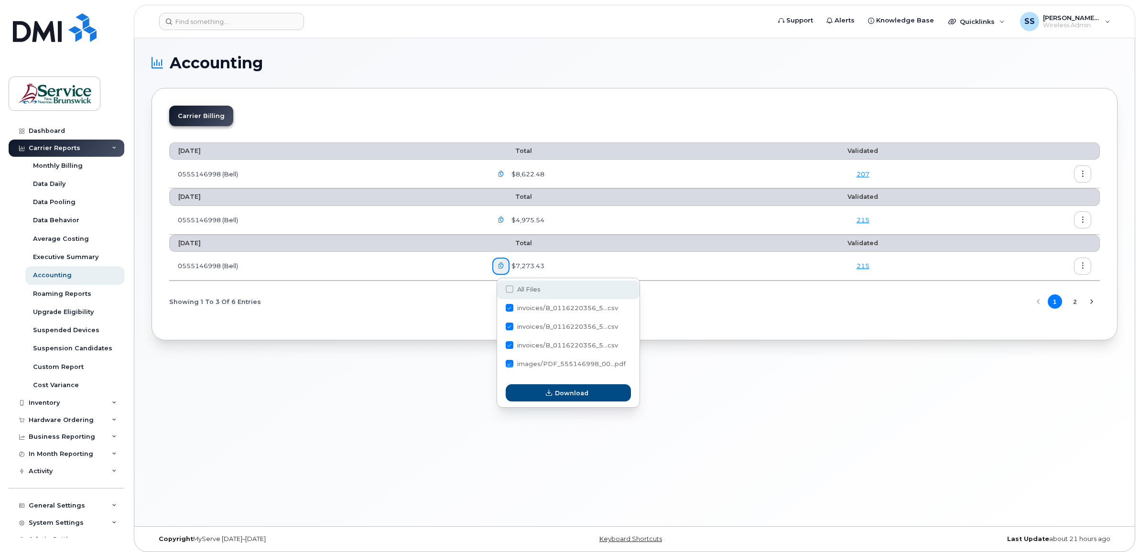
checkbox input "true"
click at [546, 395] on icon "button" at bounding box center [549, 393] width 6 height 6
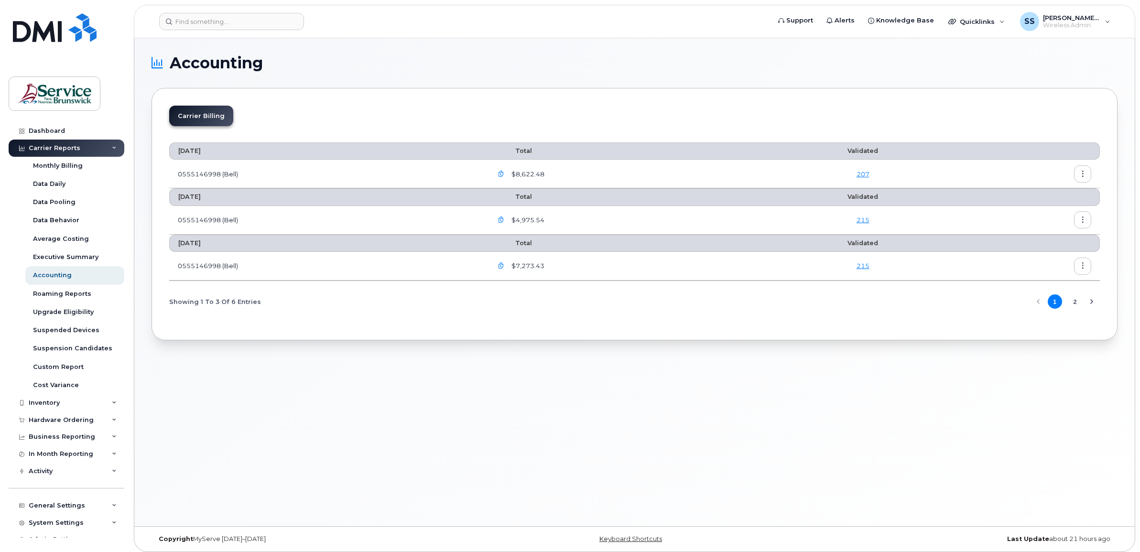
click at [570, 382] on div "Accounting Carrier Billing [DATE] Total Validated 0555146998 (Bell) $8,622.48 2…" at bounding box center [634, 282] width 1001 height 488
click at [1086, 302] on button "Next Page" at bounding box center [1092, 302] width 14 height 14
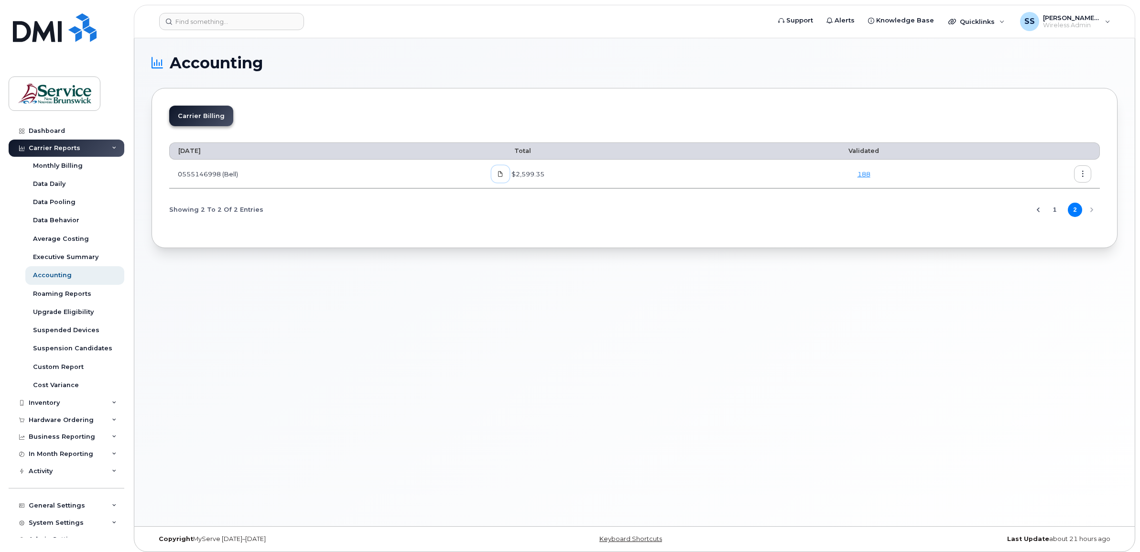
click at [503, 177] on icon at bounding box center [501, 174] width 6 height 6
click at [503, 173] on icon at bounding box center [501, 174] width 6 height 6
click at [503, 174] on icon at bounding box center [501, 174] width 6 height 6
click at [508, 175] on link at bounding box center [500, 173] width 18 height 17
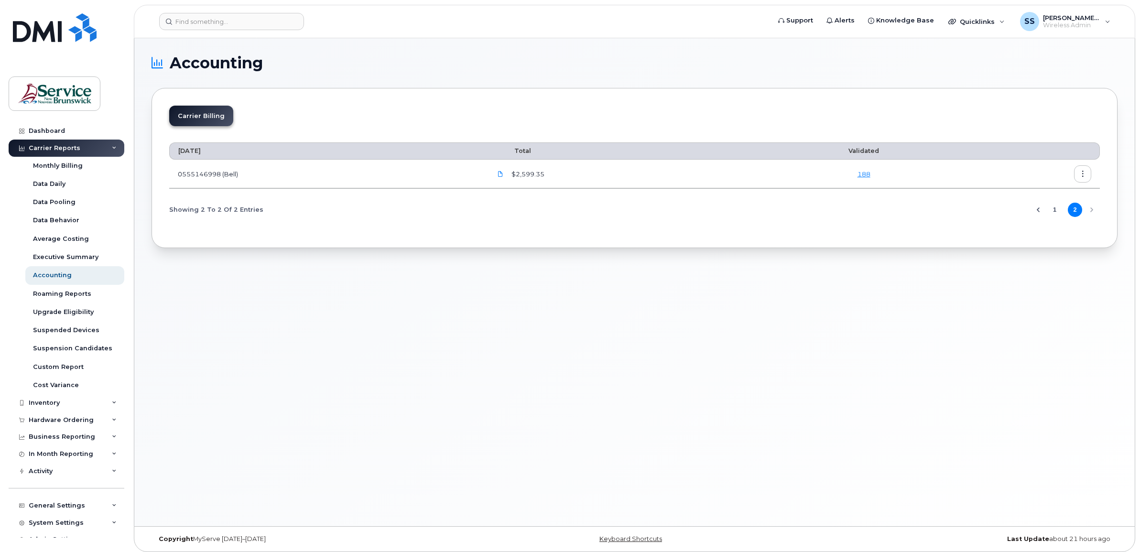
click at [529, 172] on span "$2,599.35" at bounding box center [527, 174] width 35 height 9
click at [1076, 173] on button "button" at bounding box center [1082, 173] width 17 height 17
click at [1041, 211] on span "Download" at bounding box center [1039, 213] width 37 height 9
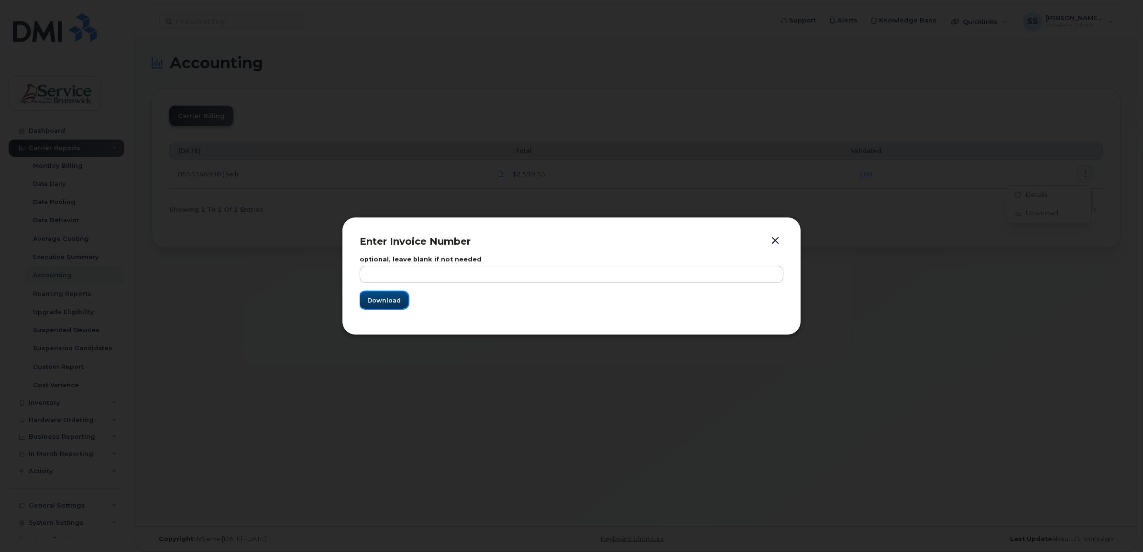
click at [374, 304] on span "Download" at bounding box center [383, 300] width 33 height 9
